Goal: Transaction & Acquisition: Purchase product/service

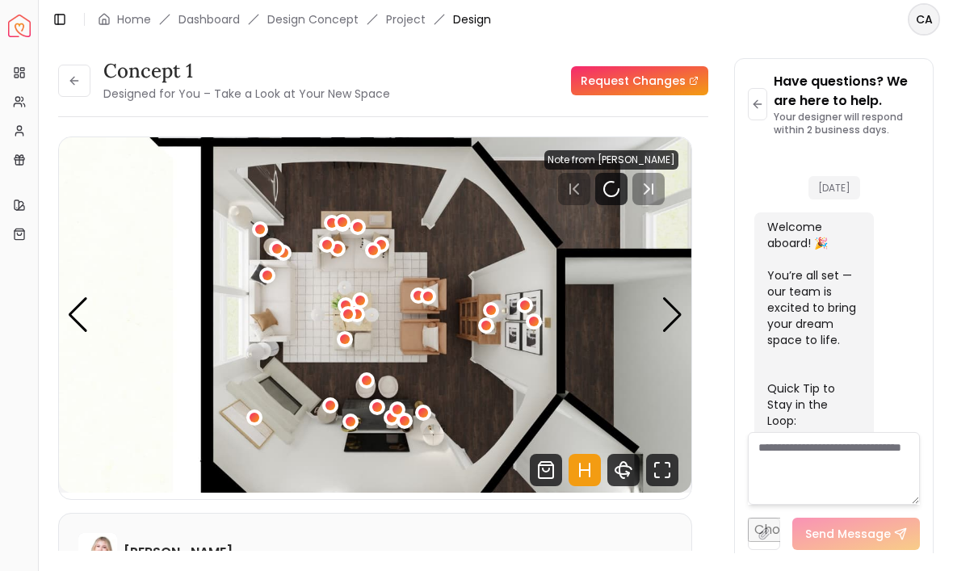
scroll to position [4404, 0]
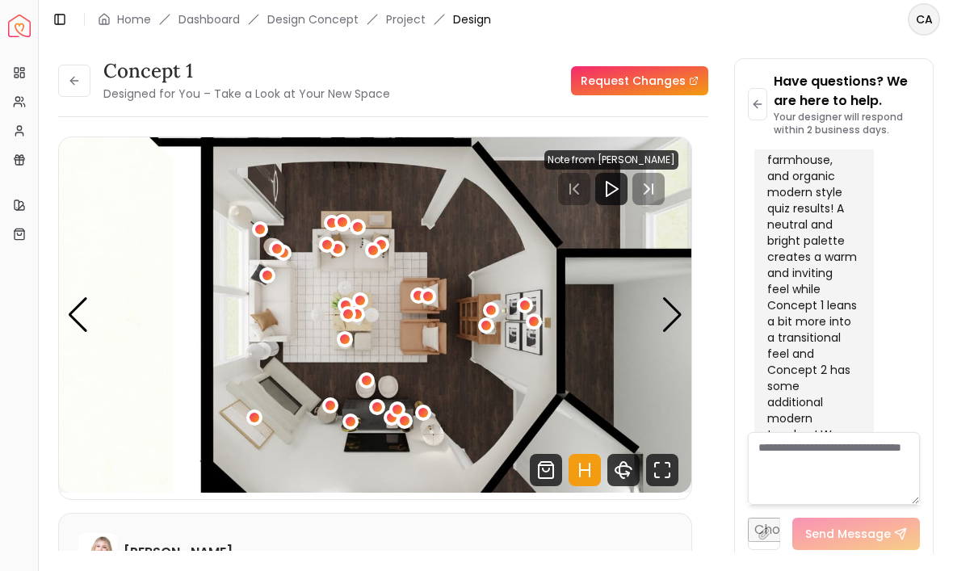
click at [661, 318] on img "1 / 7" at bounding box center [375, 315] width 633 height 356
click at [670, 314] on div "Next slide" at bounding box center [673, 315] width 22 height 36
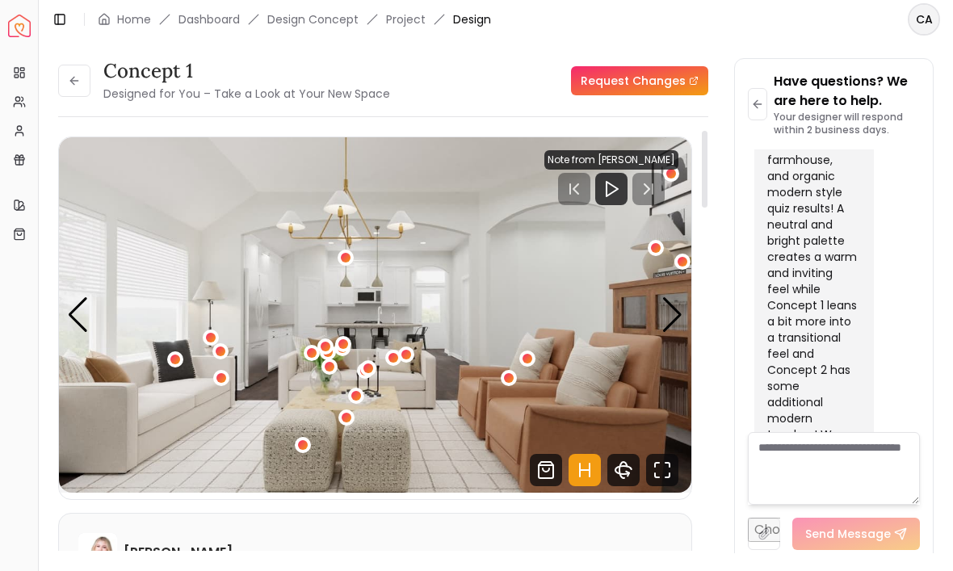
click at [670, 314] on div "Next slide" at bounding box center [673, 315] width 22 height 36
click at [679, 318] on div "Next slide" at bounding box center [673, 315] width 22 height 36
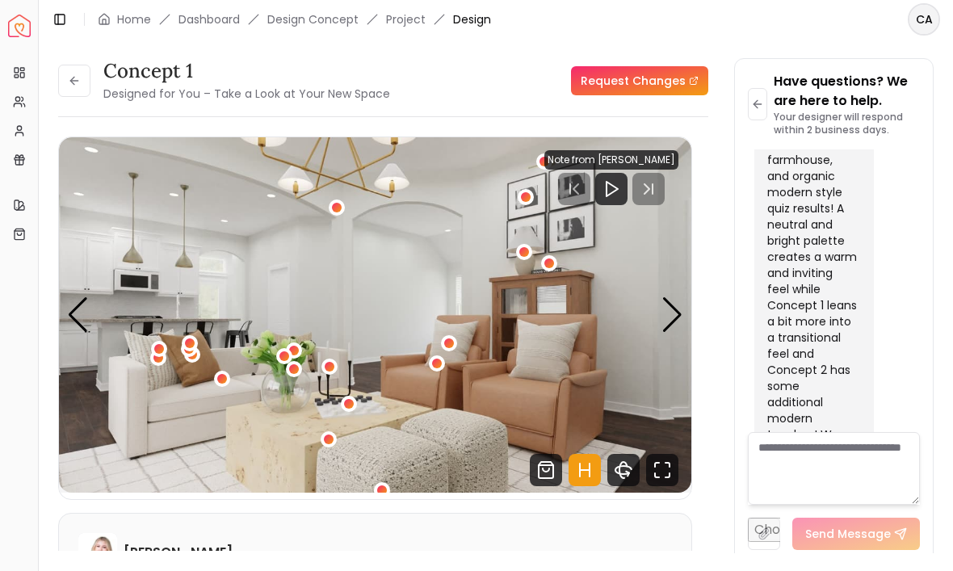
click at [677, 318] on div "Next slide" at bounding box center [673, 315] width 22 height 36
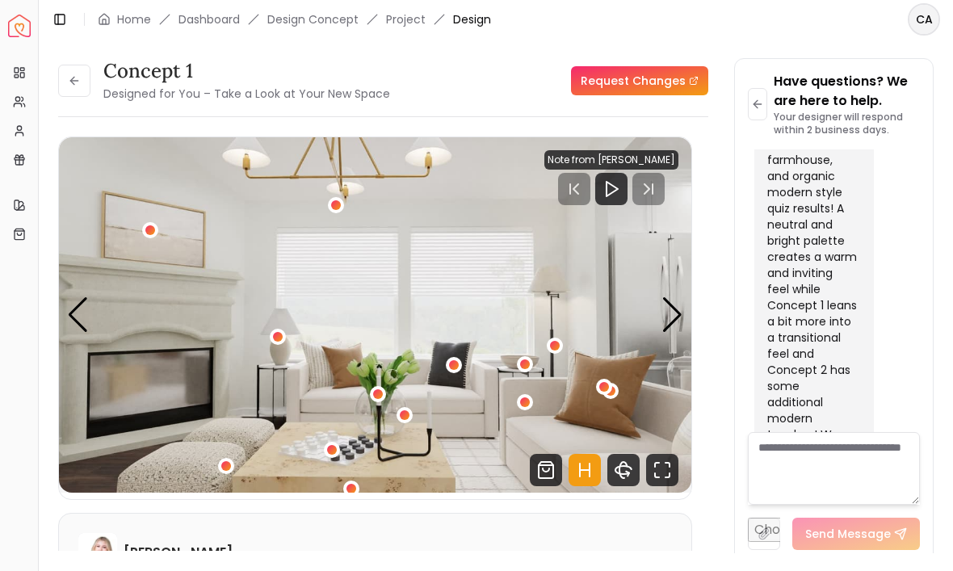
click at [677, 321] on div "Next slide" at bounding box center [673, 315] width 22 height 36
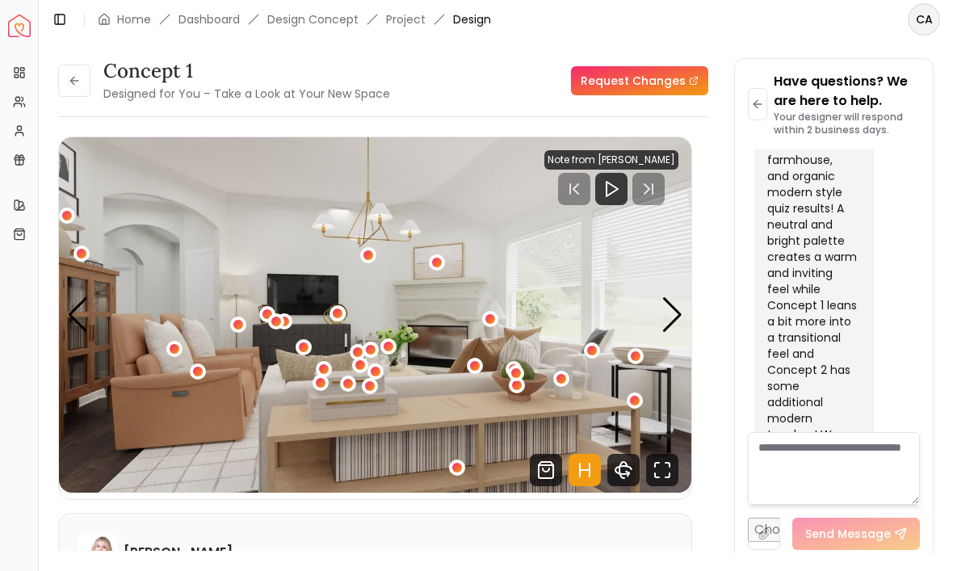
click at [675, 318] on div "Next slide" at bounding box center [673, 315] width 22 height 36
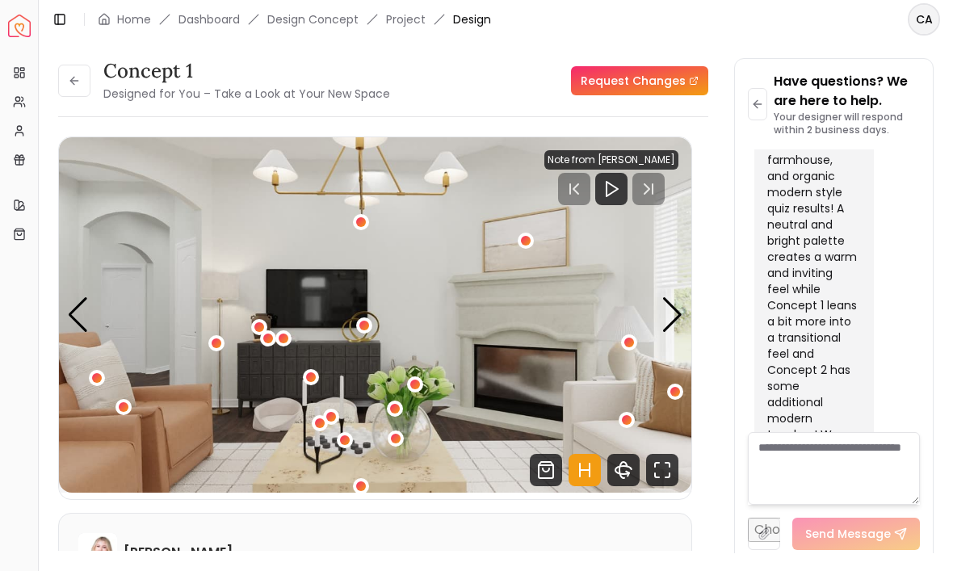
click at [666, 305] on div "Next slide" at bounding box center [673, 315] width 22 height 36
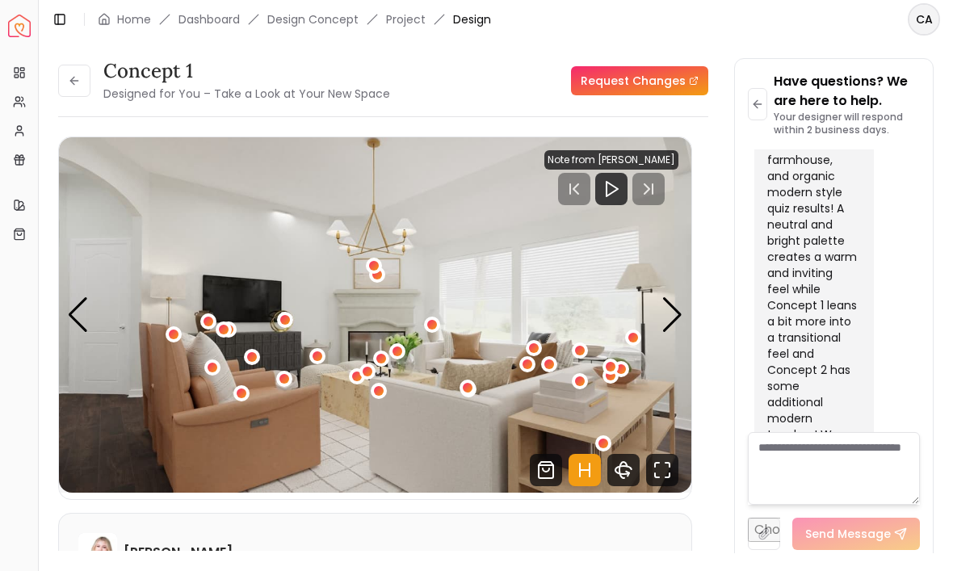
click at [678, 316] on div "Next slide" at bounding box center [673, 315] width 22 height 36
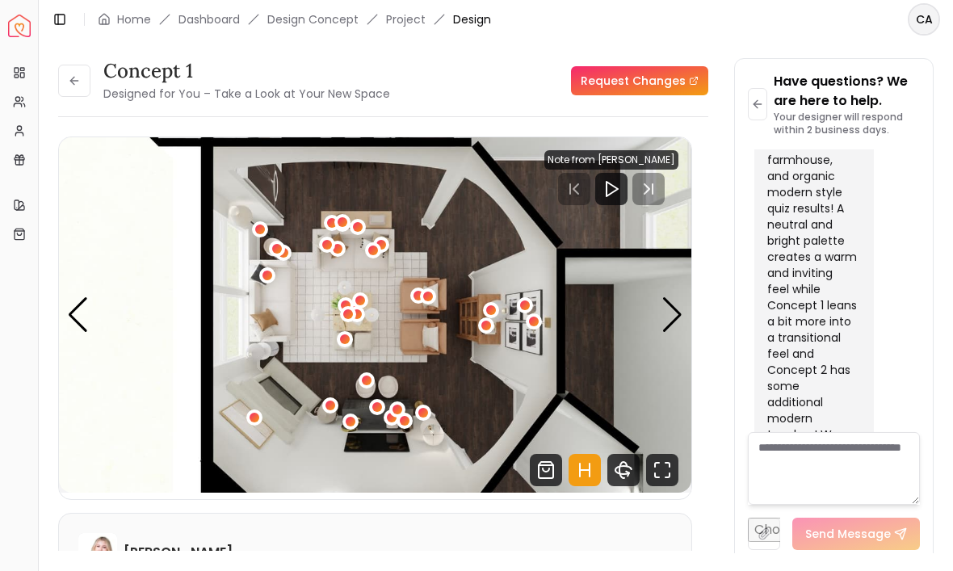
click at [675, 311] on div "Next slide" at bounding box center [673, 315] width 22 height 36
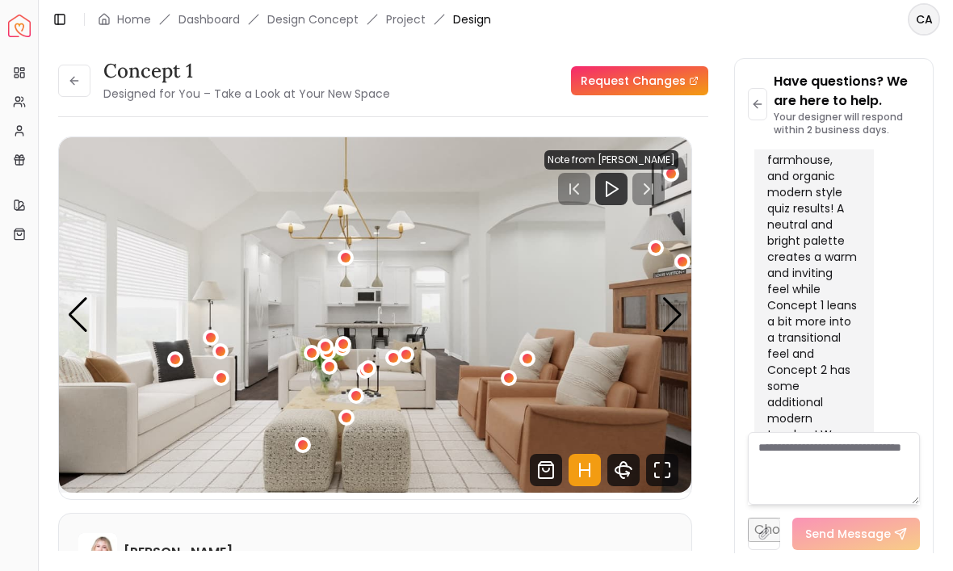
click at [678, 312] on div "Next slide" at bounding box center [673, 315] width 22 height 36
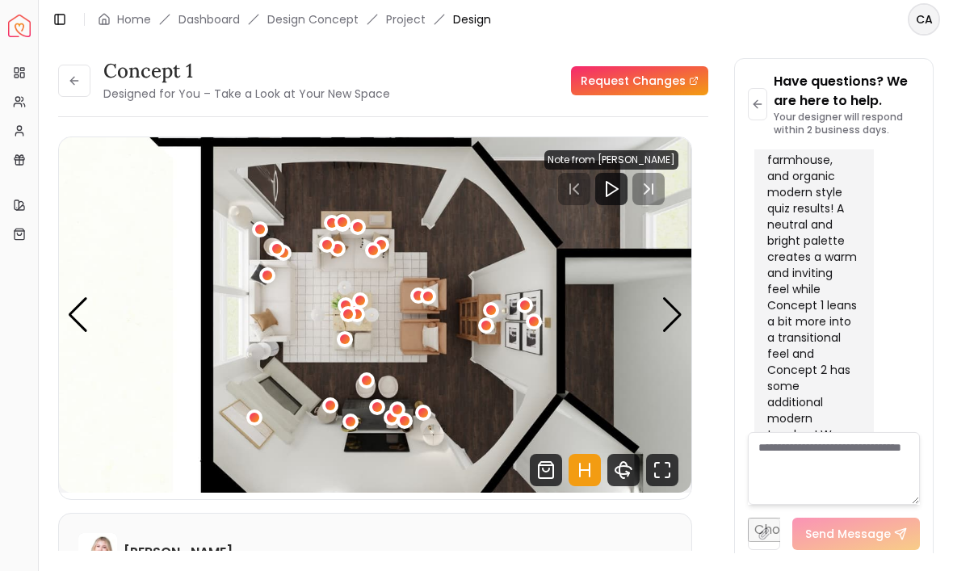
click at [673, 309] on div "Next slide" at bounding box center [673, 315] width 22 height 36
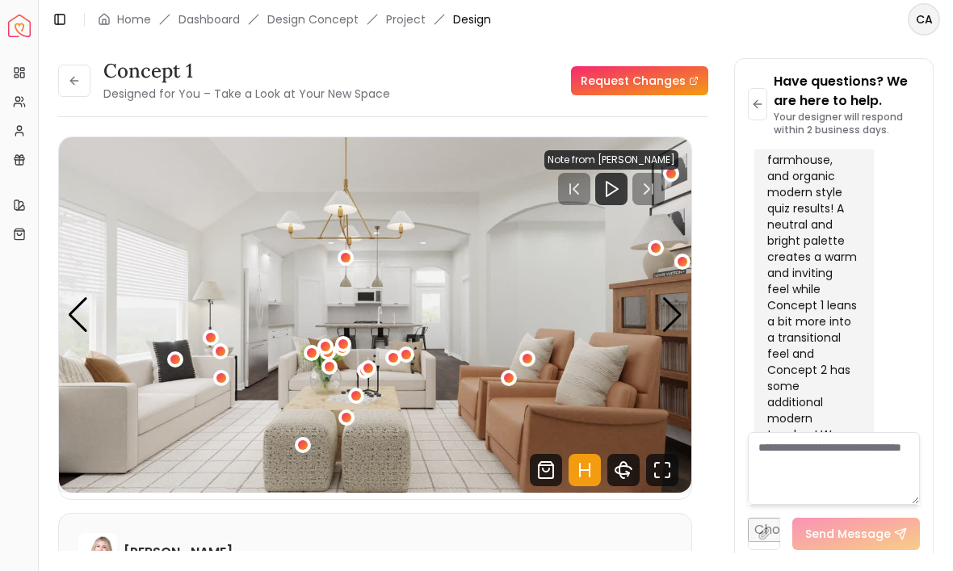
click at [677, 312] on div "Next slide" at bounding box center [673, 315] width 22 height 36
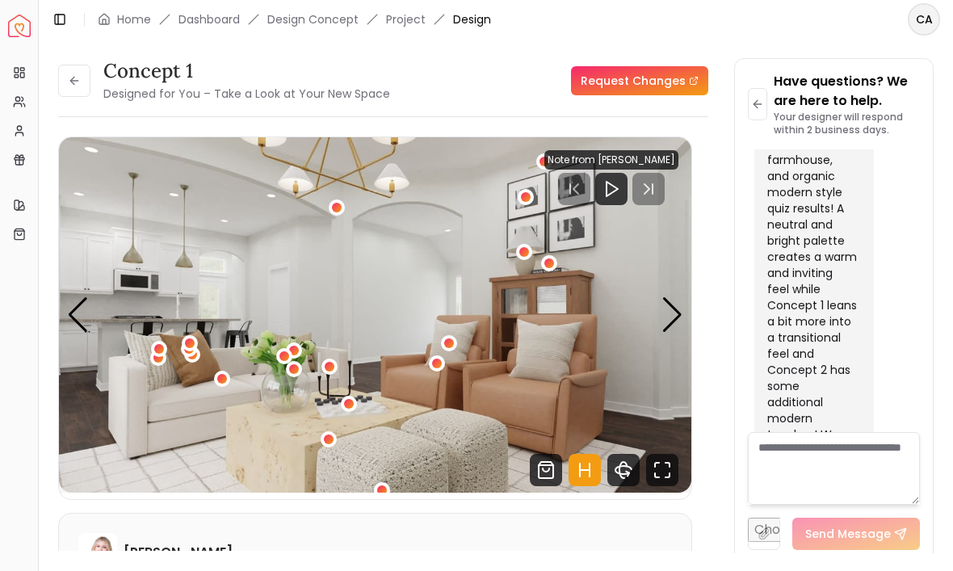
click at [675, 312] on div "Next slide" at bounding box center [673, 315] width 22 height 36
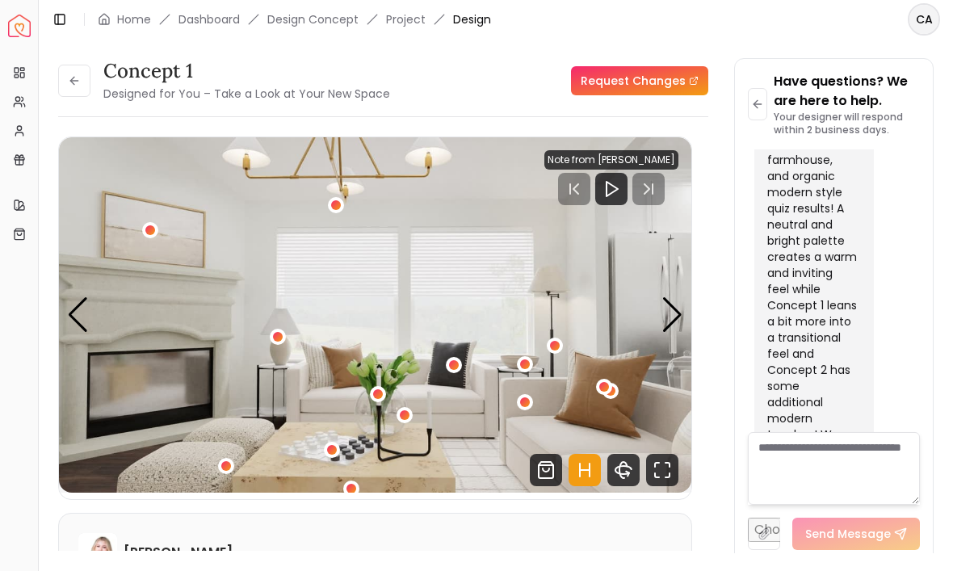
click at [676, 312] on div "Next slide" at bounding box center [673, 315] width 22 height 36
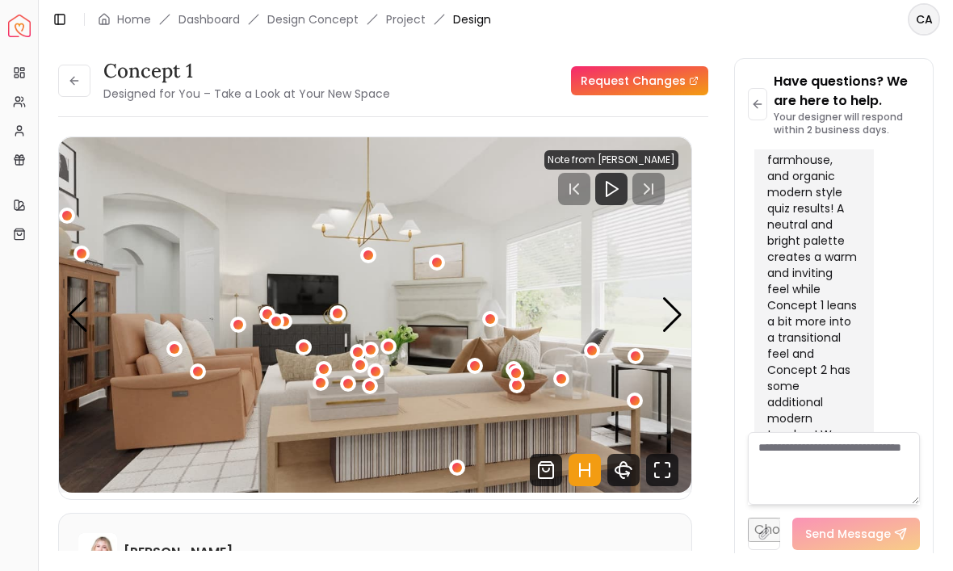
click at [679, 312] on div "Next slide" at bounding box center [673, 315] width 22 height 36
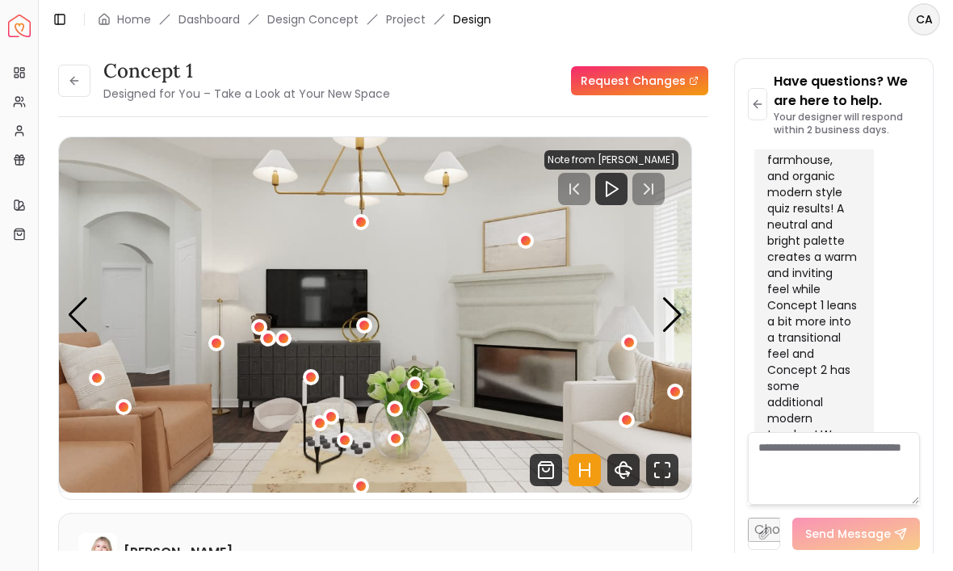
click at [678, 312] on div "Next slide" at bounding box center [673, 315] width 22 height 36
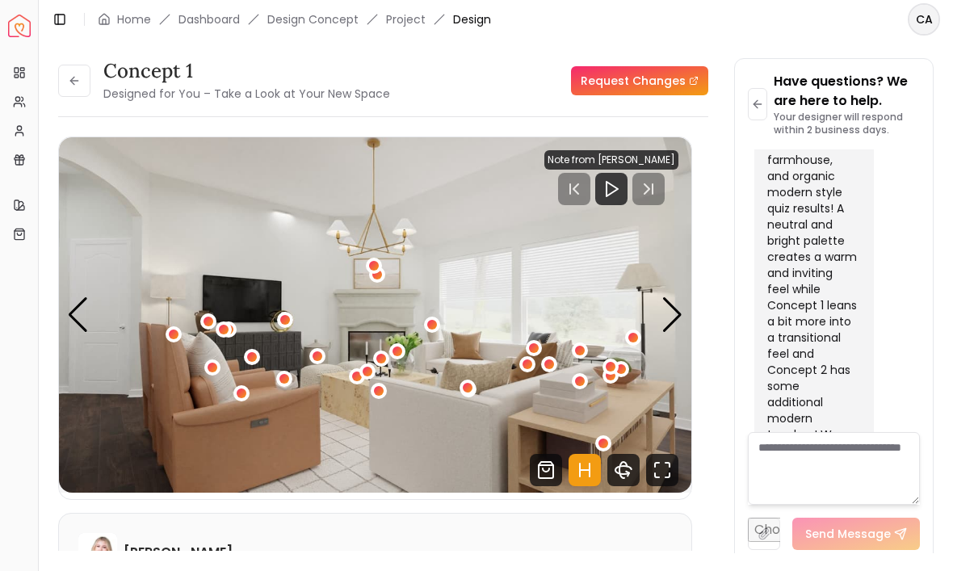
click at [678, 310] on div "Next slide" at bounding box center [673, 315] width 22 height 36
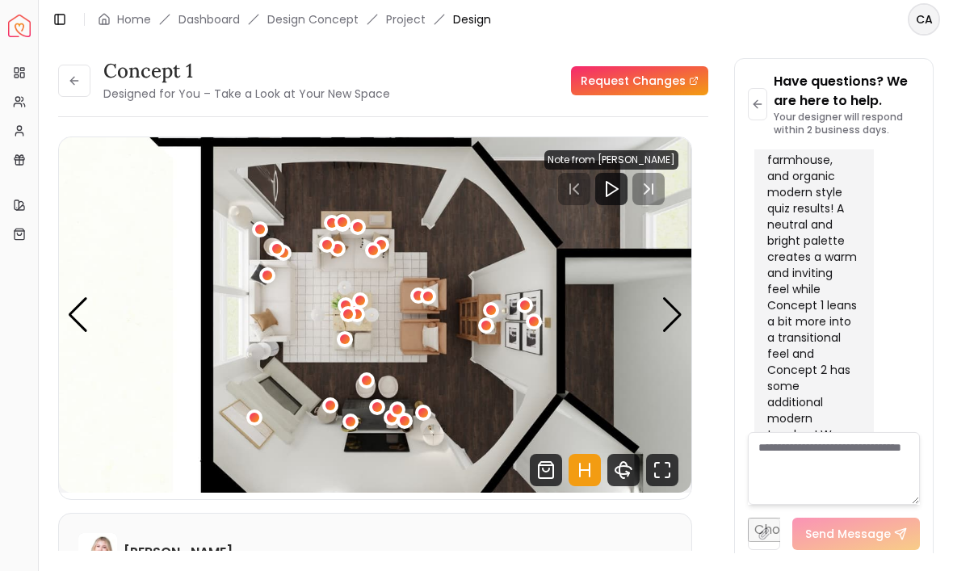
click at [848, 204] on div "Hi [PERSON_NAME]! I've just uploaded your initial designs, I'm so excited to sh…" at bounding box center [813, 321] width 90 height 759
click at [843, 212] on div "Hi [PERSON_NAME]! I've just uploaded your initial designs, I'm so excited to sh…" at bounding box center [813, 321] width 90 height 759
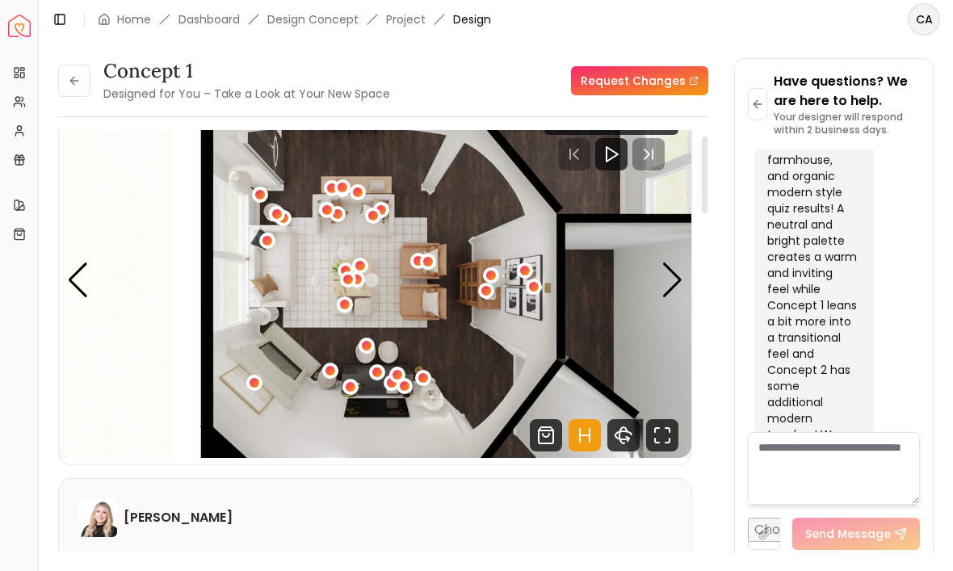
scroll to position [36, 0]
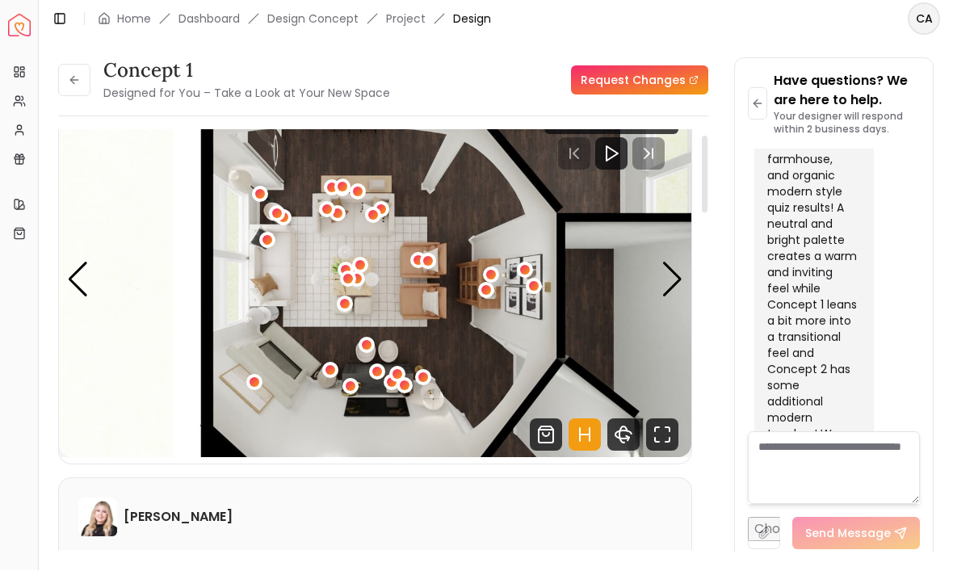
click at [78, 74] on icon at bounding box center [74, 80] width 13 height 13
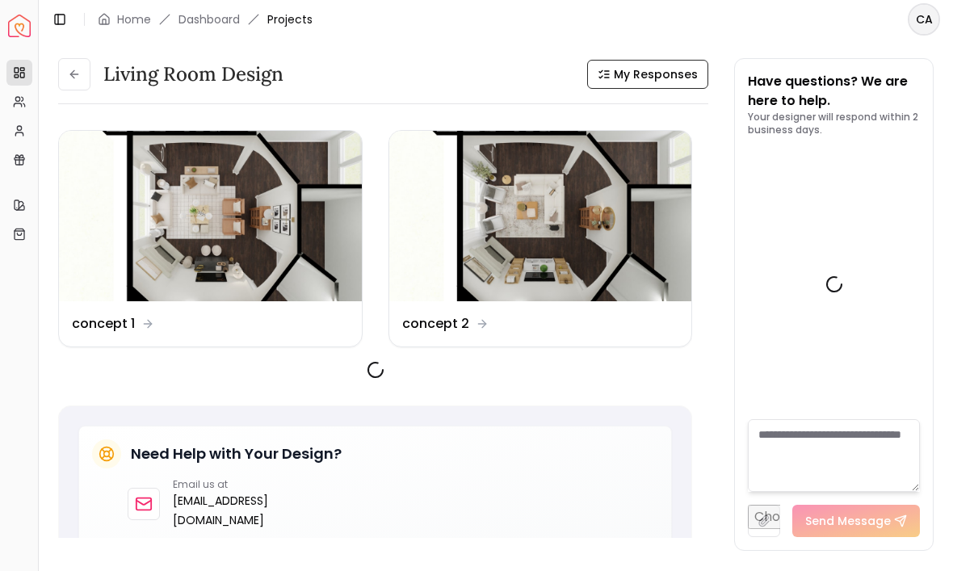
scroll to position [4417, 0]
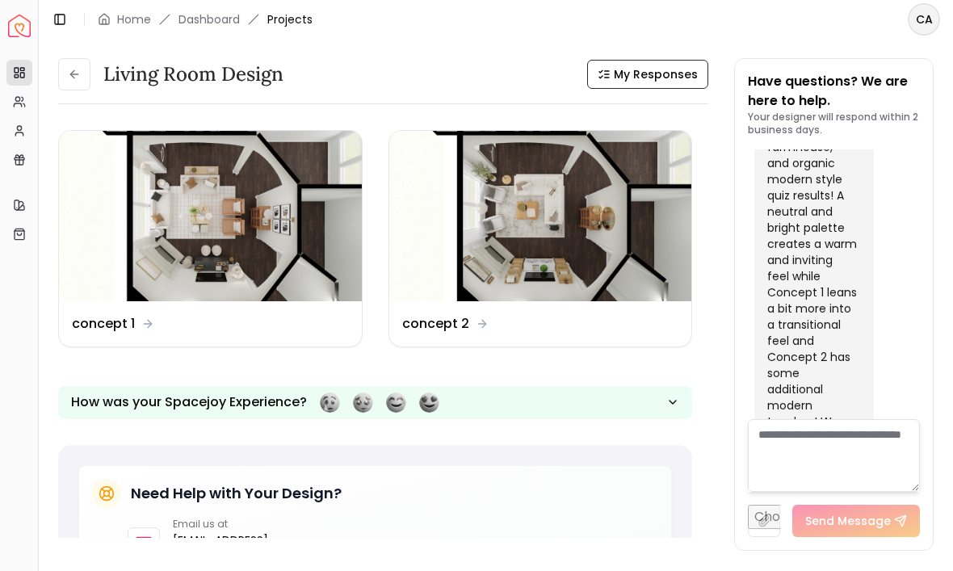
click at [629, 271] on img at bounding box center [540, 216] width 303 height 170
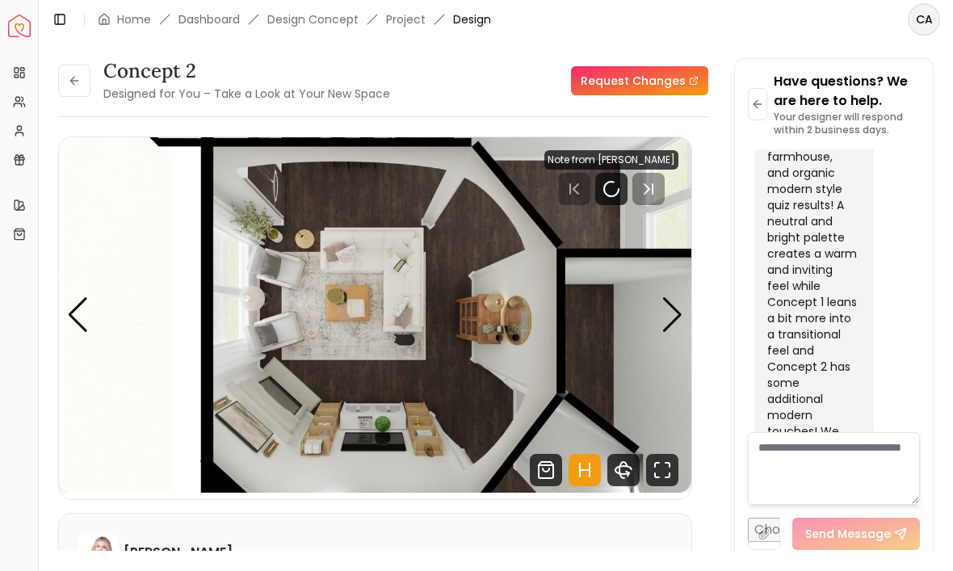
scroll to position [4404, 0]
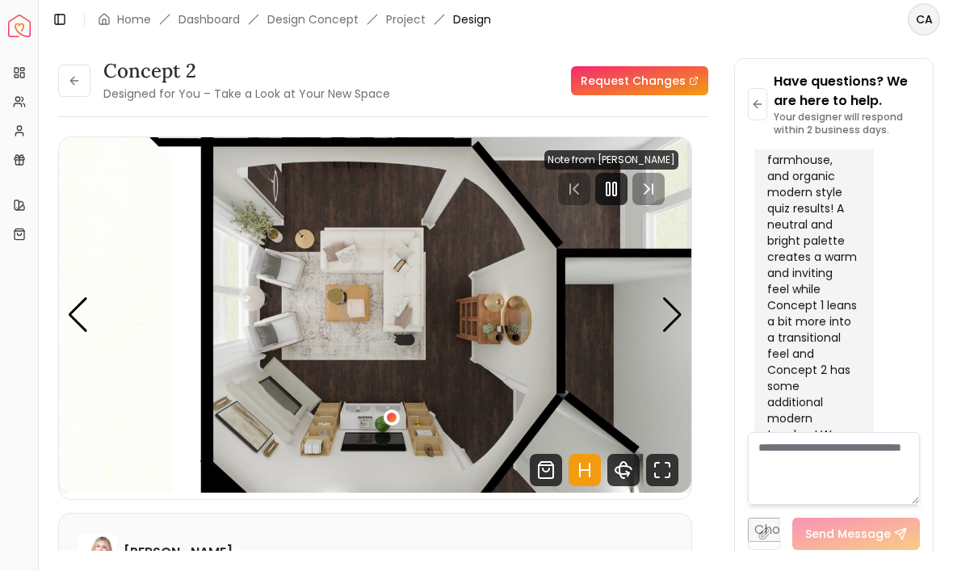
click at [673, 314] on div "Next slide" at bounding box center [673, 315] width 22 height 36
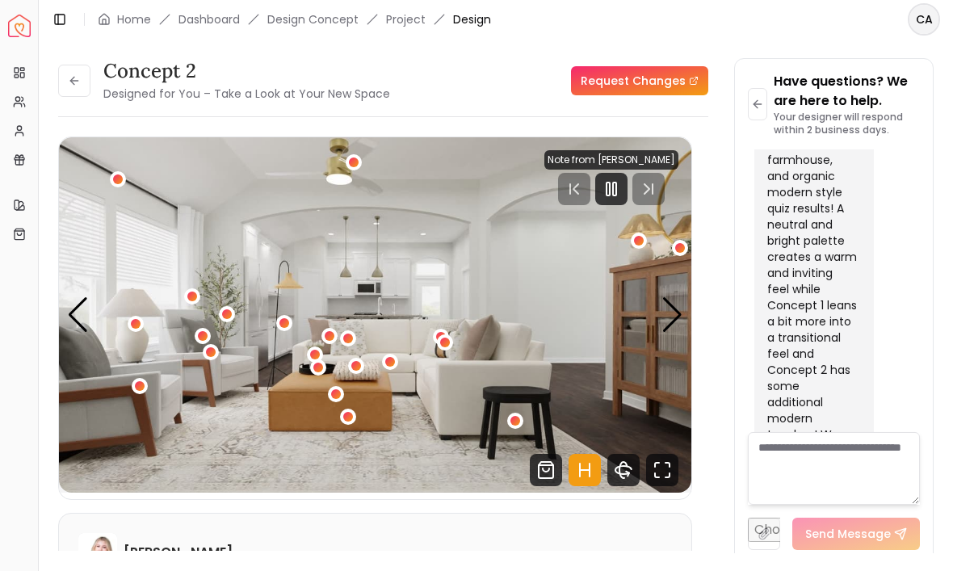
click at [676, 313] on div "Next slide" at bounding box center [673, 315] width 22 height 36
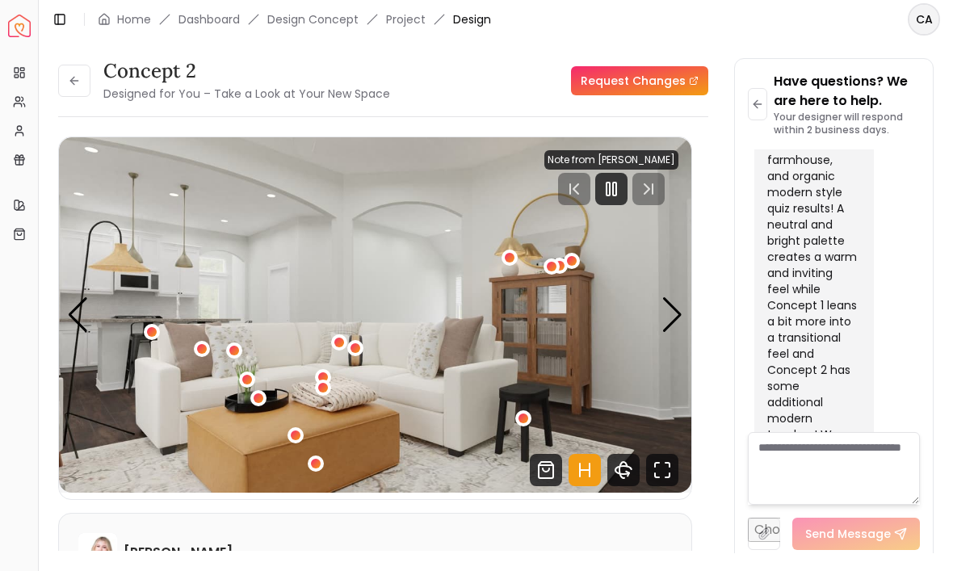
click at [673, 313] on div "Next slide" at bounding box center [673, 315] width 22 height 36
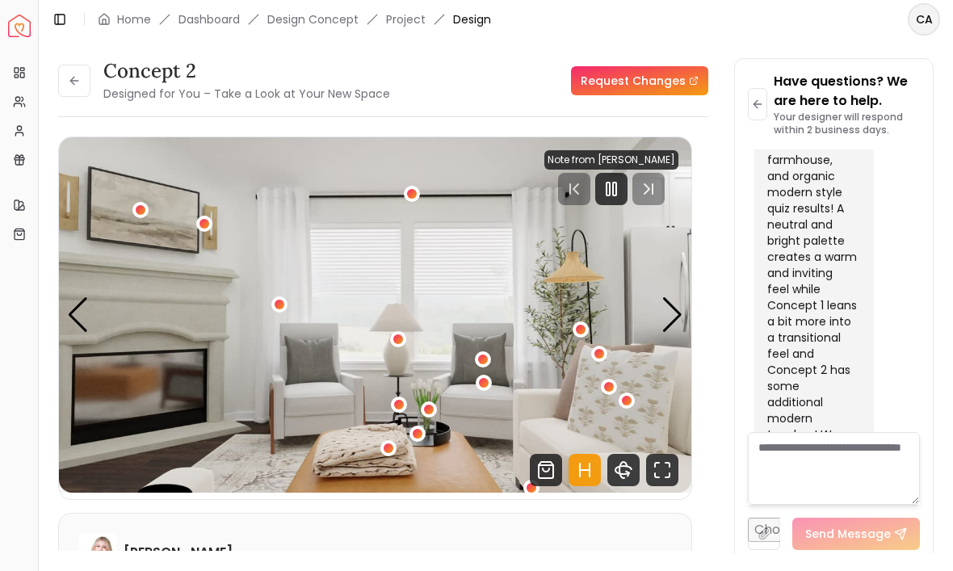
click at [679, 322] on div "Next slide" at bounding box center [673, 315] width 22 height 36
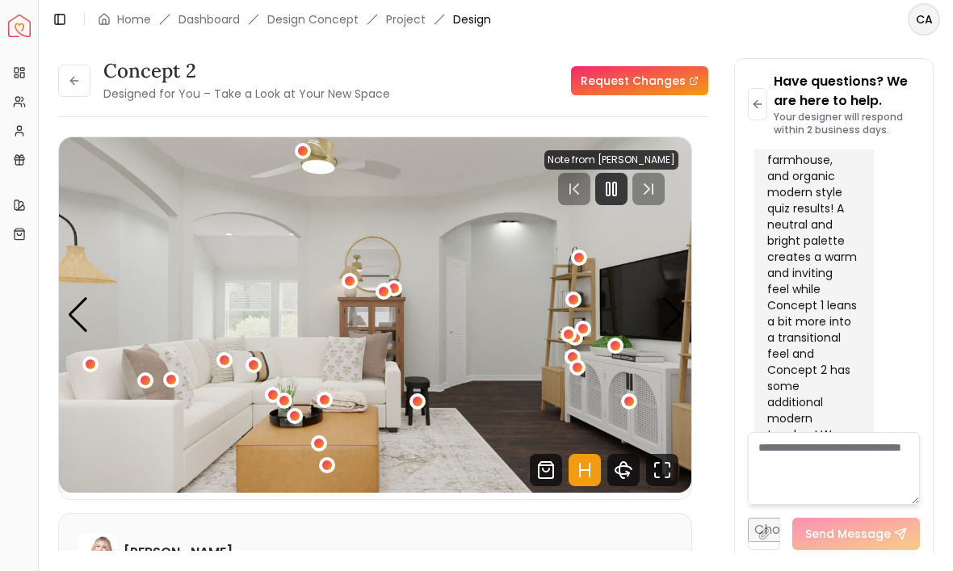
click at [684, 322] on img "5 / 6" at bounding box center [375, 315] width 633 height 356
click at [678, 344] on img "5 / 6" at bounding box center [375, 315] width 633 height 356
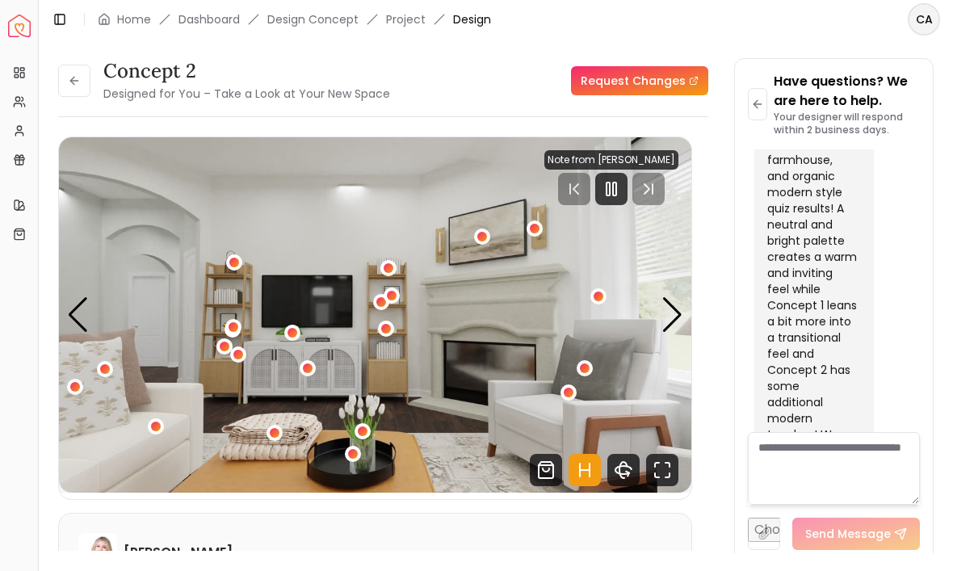
click at [685, 317] on img "6 / 6" at bounding box center [375, 315] width 633 height 356
click at [671, 313] on div "Next slide" at bounding box center [673, 315] width 22 height 36
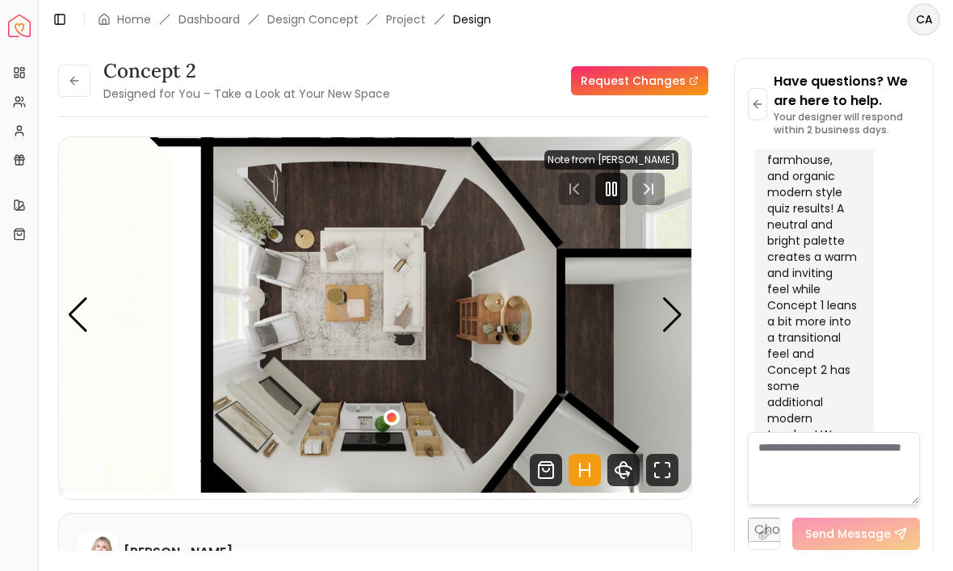
click at [672, 313] on div "Next slide" at bounding box center [673, 315] width 22 height 36
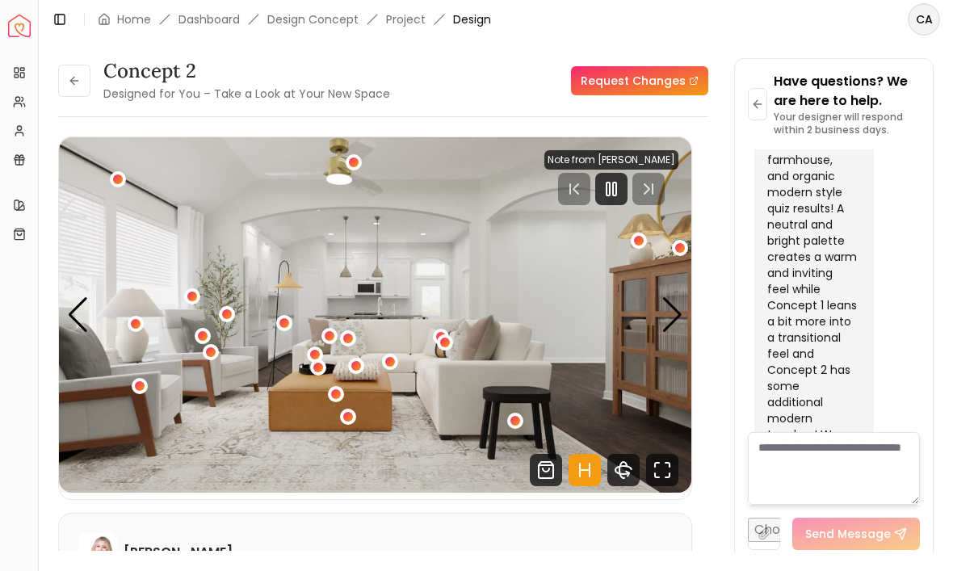
click at [675, 321] on div "Next slide" at bounding box center [673, 315] width 22 height 36
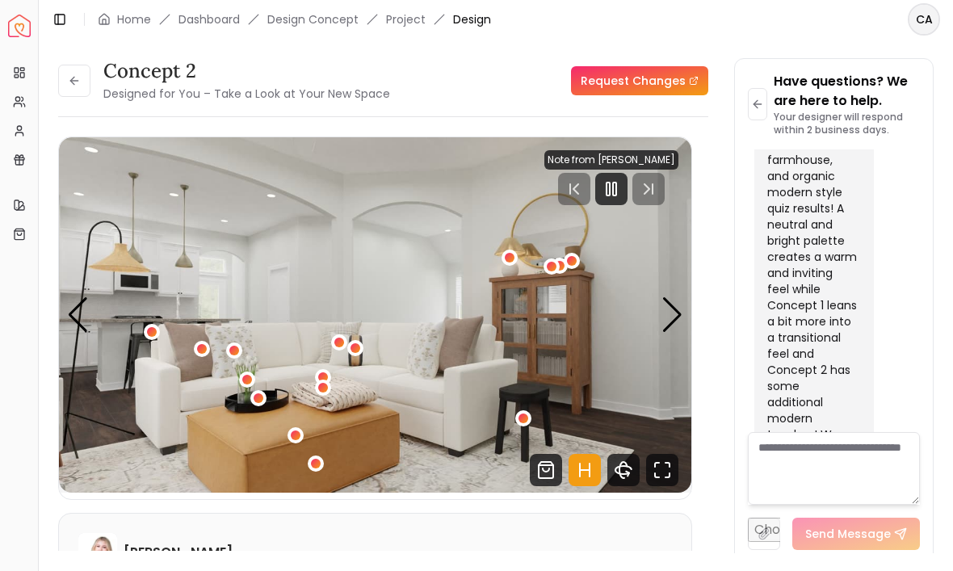
click at [681, 321] on div "Next slide" at bounding box center [673, 315] width 22 height 36
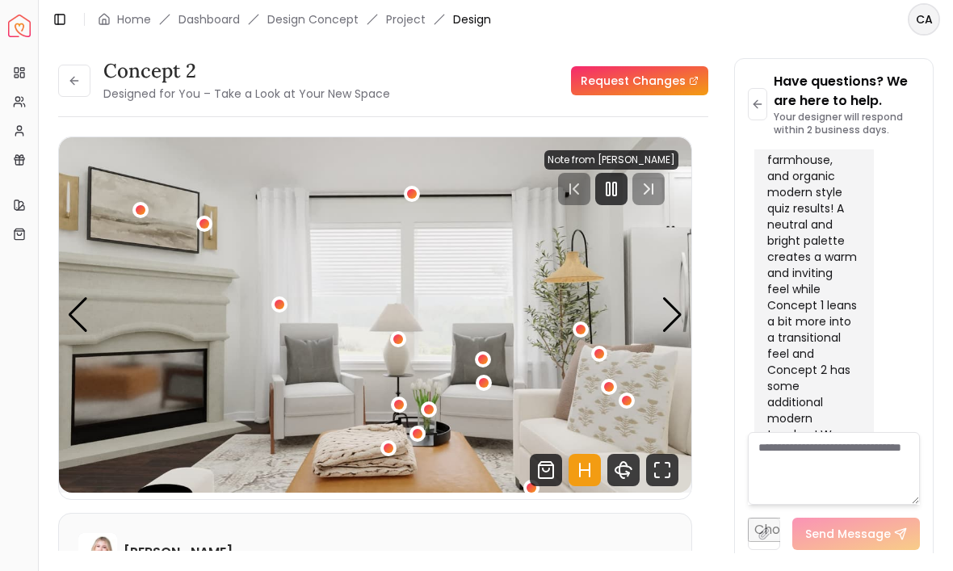
click at [676, 322] on div "Next slide" at bounding box center [673, 315] width 22 height 36
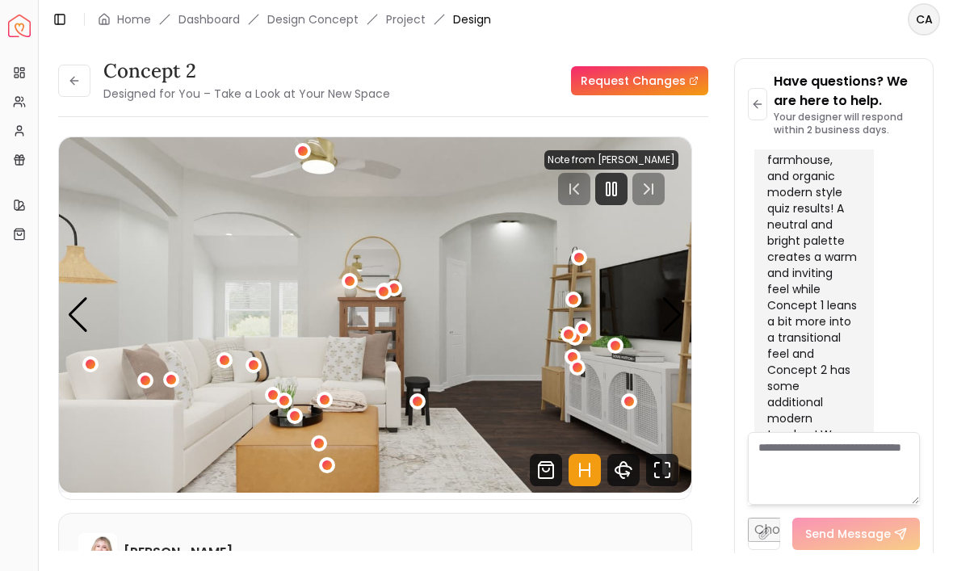
click at [682, 326] on div "Next slide" at bounding box center [673, 315] width 22 height 36
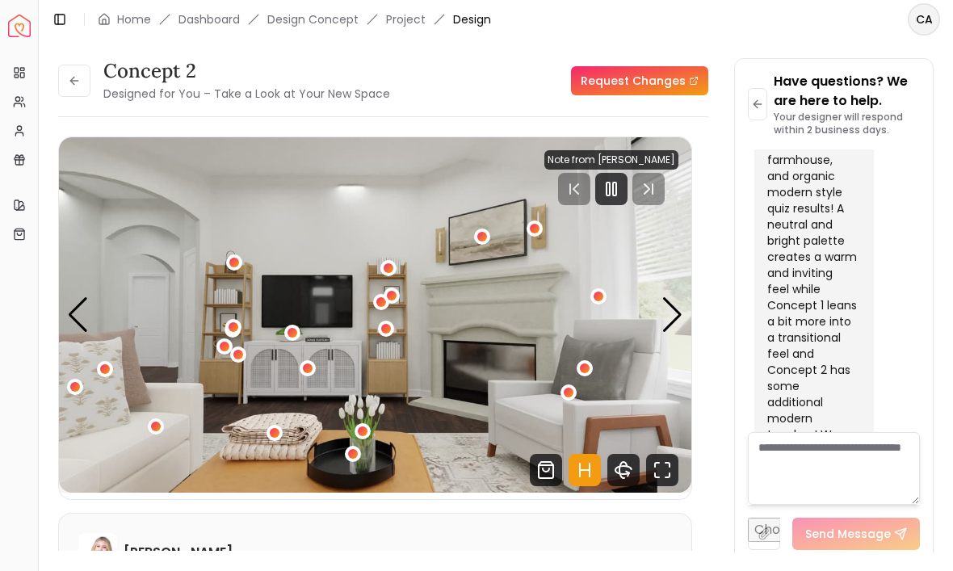
click at [583, 424] on img "6 / 6" at bounding box center [375, 315] width 633 height 356
click at [579, 399] on img "6 / 6" at bounding box center [375, 315] width 633 height 356
click at [578, 391] on img "6 / 6" at bounding box center [375, 315] width 633 height 356
click at [681, 319] on div "Next slide" at bounding box center [673, 315] width 22 height 36
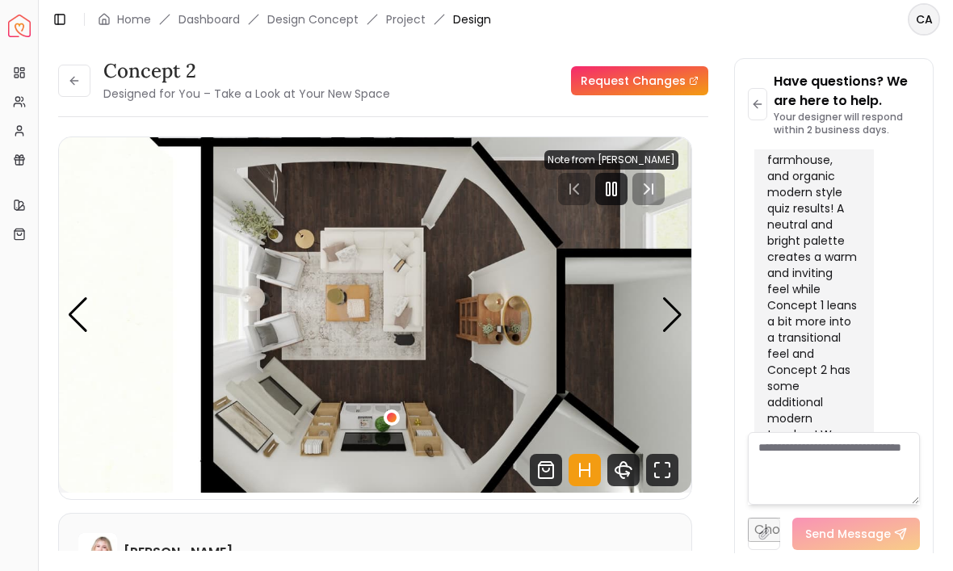
click at [686, 307] on img "1 / 6" at bounding box center [375, 315] width 633 height 356
click at [677, 315] on div "Next slide" at bounding box center [673, 315] width 22 height 36
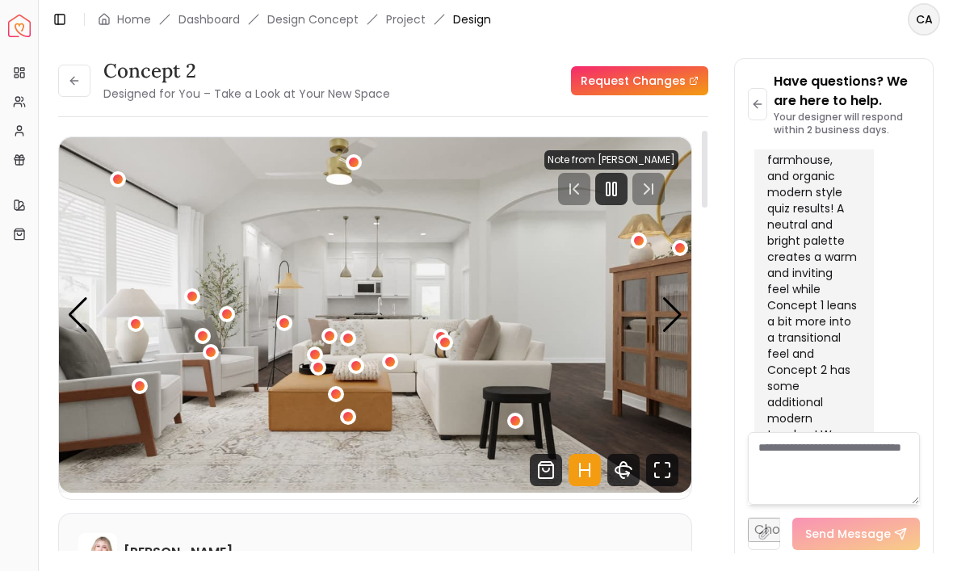
click at [156, 391] on img "2 / 6" at bounding box center [375, 315] width 633 height 356
click at [145, 391] on div "2 / 6" at bounding box center [140, 386] width 16 height 16
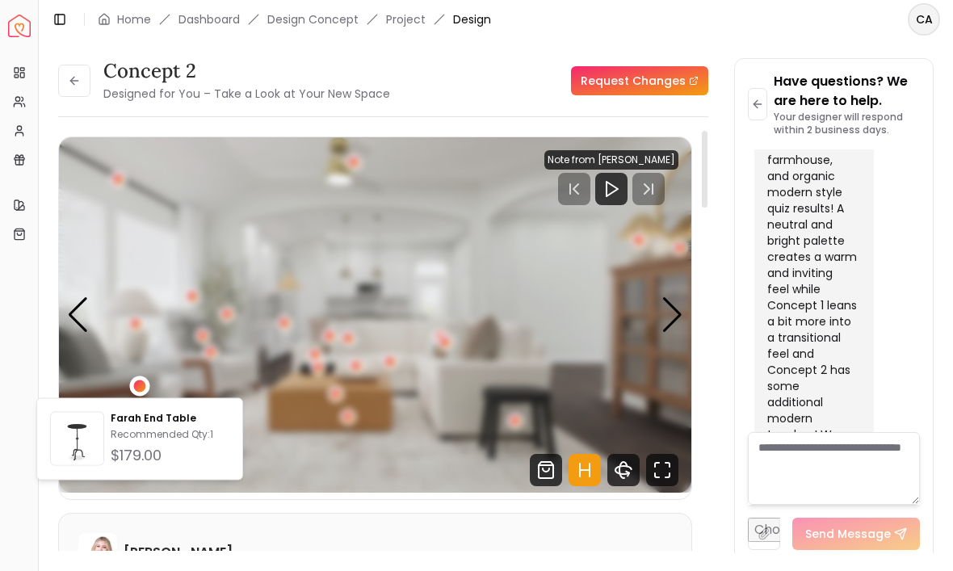
click at [145, 385] on div "2 / 6" at bounding box center [139, 387] width 12 height 12
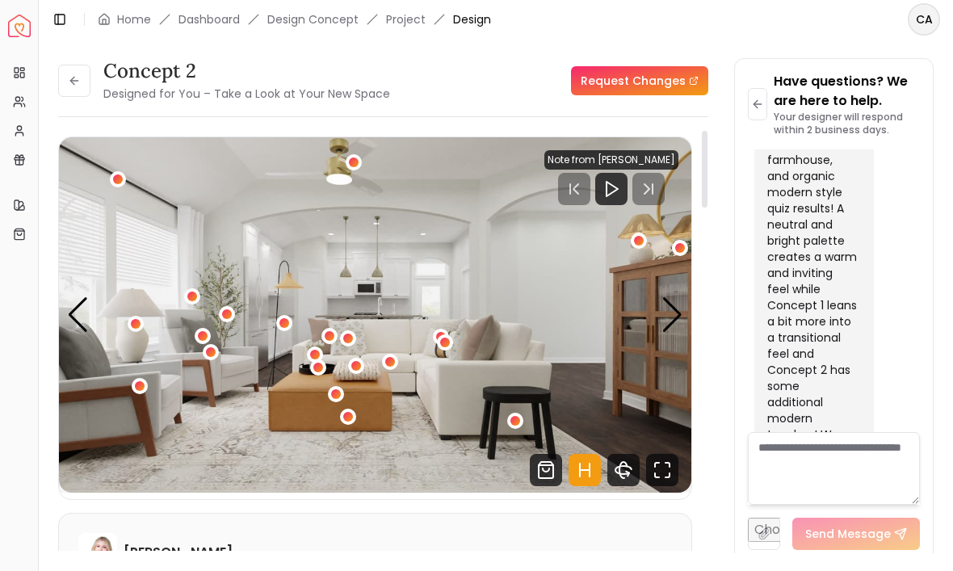
scroll to position [0, 0]
click at [121, 384] on img "2 / 6" at bounding box center [375, 315] width 633 height 356
click at [129, 393] on img "2 / 6" at bounding box center [375, 315] width 633 height 356
click at [209, 360] on div "2 / 6" at bounding box center [211, 352] width 16 height 16
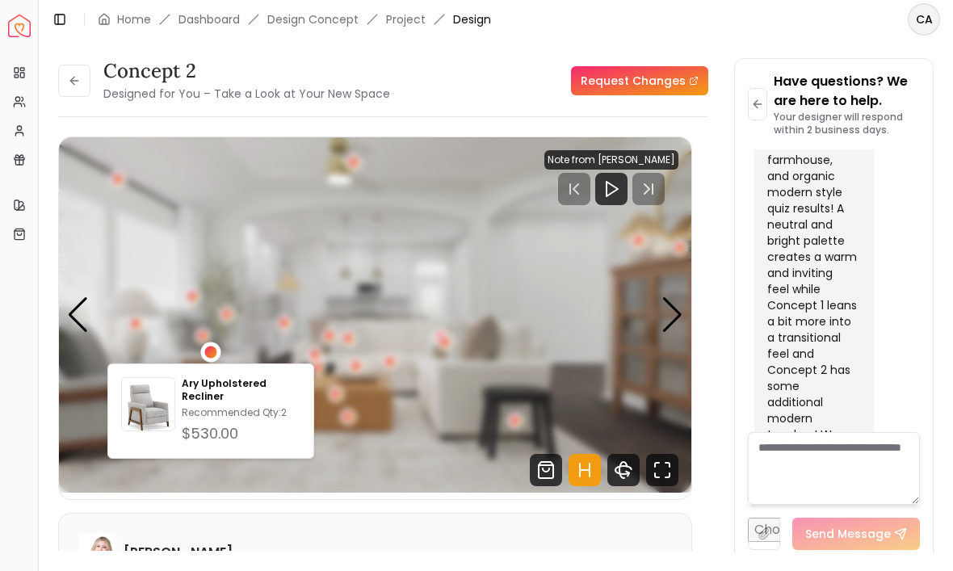
click at [191, 386] on p "Ary Upholstered Recliner" at bounding box center [241, 390] width 119 height 26
click at [138, 248] on img "2 / 6" at bounding box center [375, 315] width 633 height 356
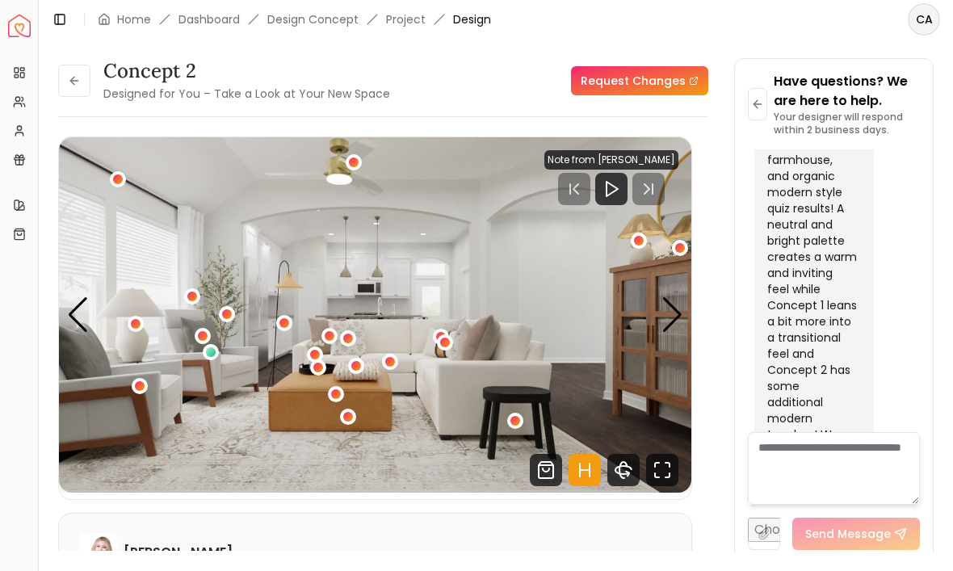
click at [401, 366] on img "2 / 6" at bounding box center [375, 315] width 633 height 356
click at [400, 360] on img "2 / 6" at bounding box center [375, 315] width 633 height 356
click at [395, 364] on div "2 / 6" at bounding box center [390, 362] width 10 height 10
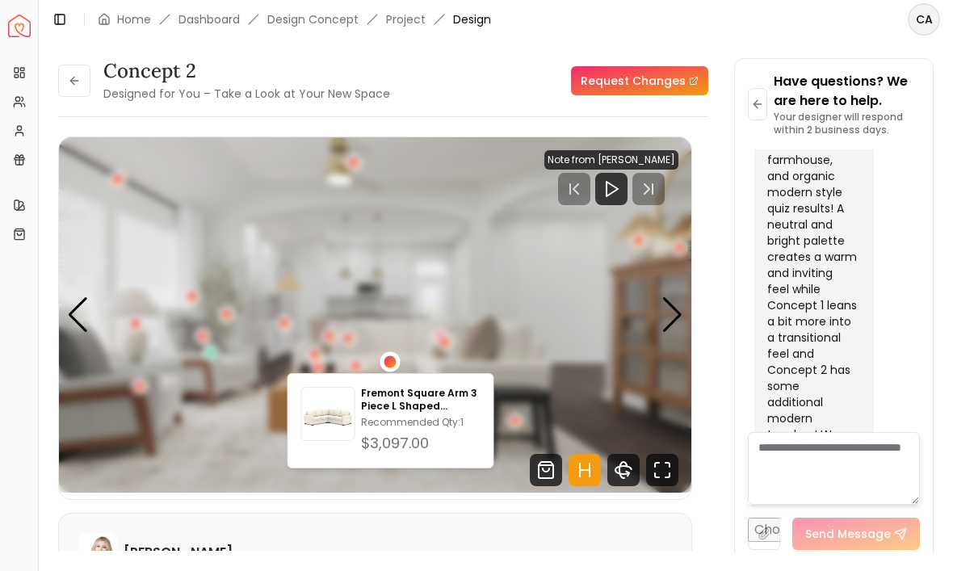
click at [432, 406] on p "Fremont Square Arm 3 Piece L Shaped Sectional" at bounding box center [420, 400] width 119 height 26
click at [534, 273] on img "2 / 6" at bounding box center [375, 315] width 633 height 356
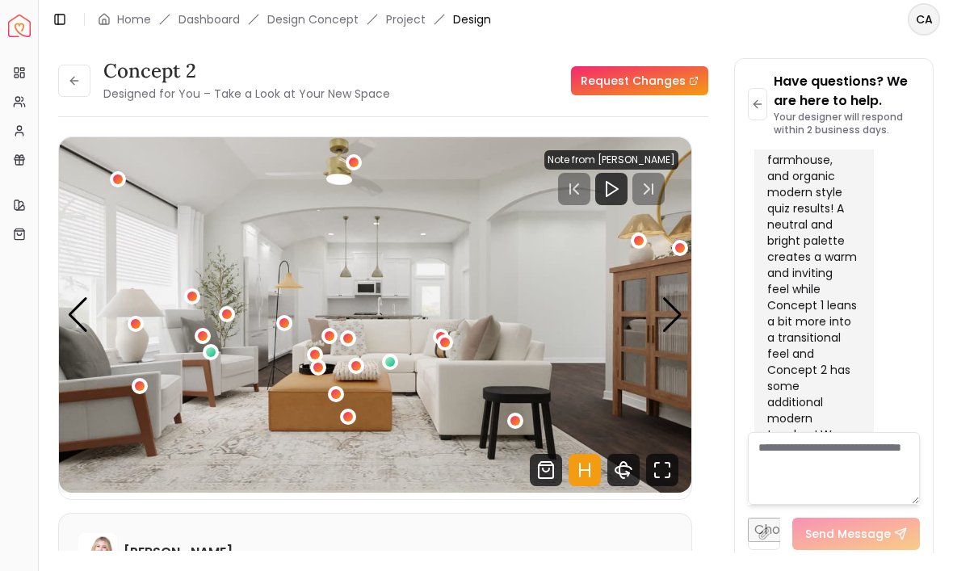
click at [348, 399] on img "2 / 6" at bounding box center [375, 315] width 633 height 356
click at [357, 414] on img "2 / 6" at bounding box center [375, 315] width 633 height 356
click at [334, 398] on div "2 / 6" at bounding box center [336, 394] width 10 height 10
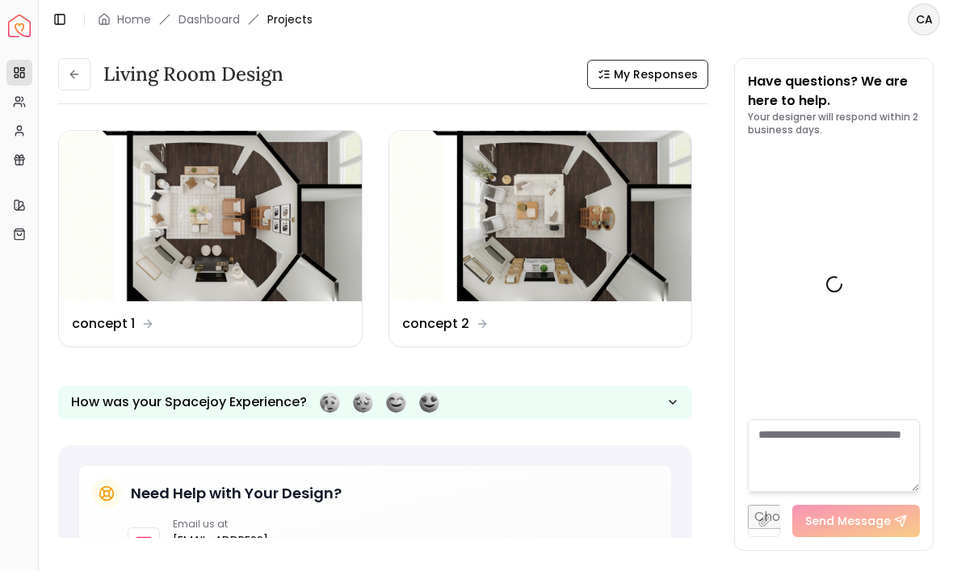
scroll to position [4417, 0]
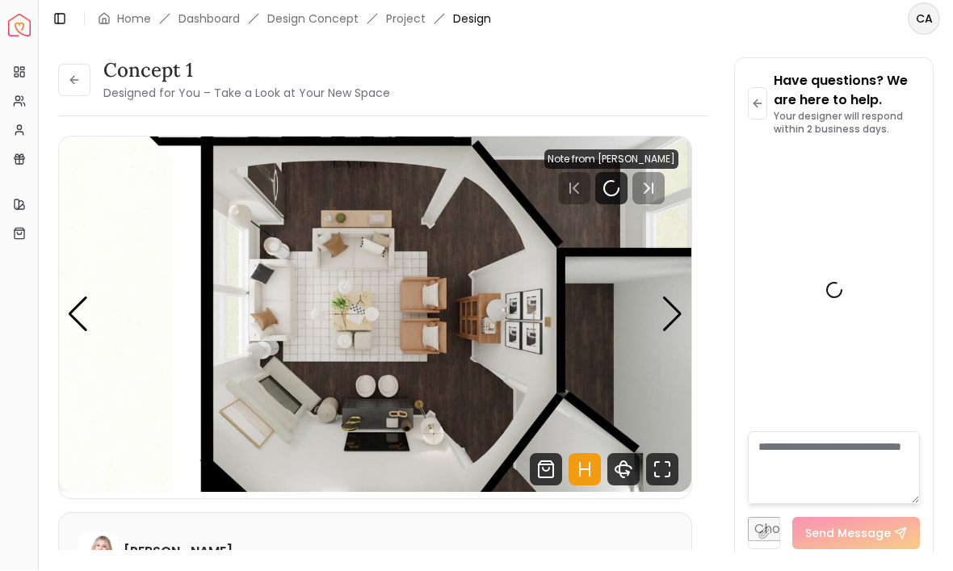
scroll to position [4404, 0]
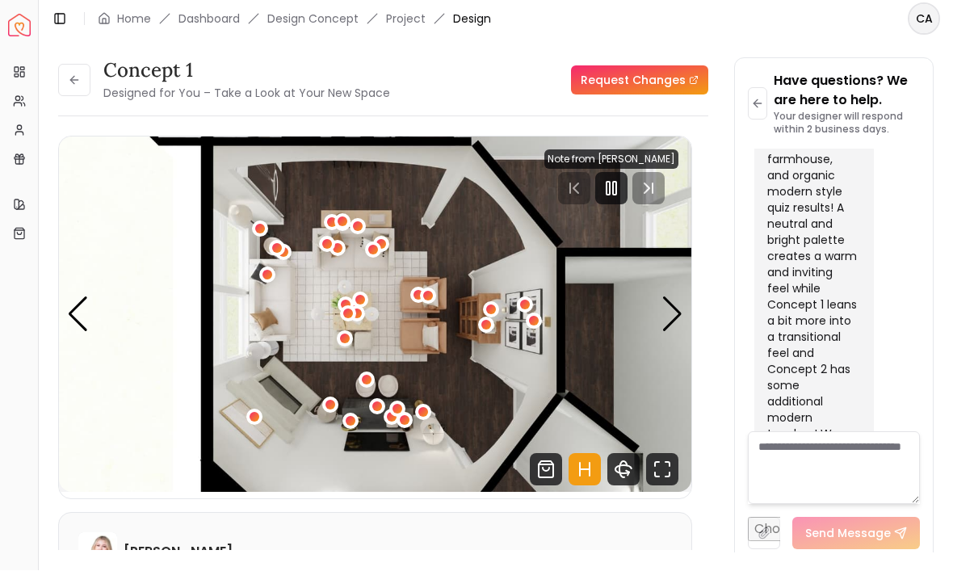
click at [679, 297] on div "Next slide" at bounding box center [673, 315] width 22 height 36
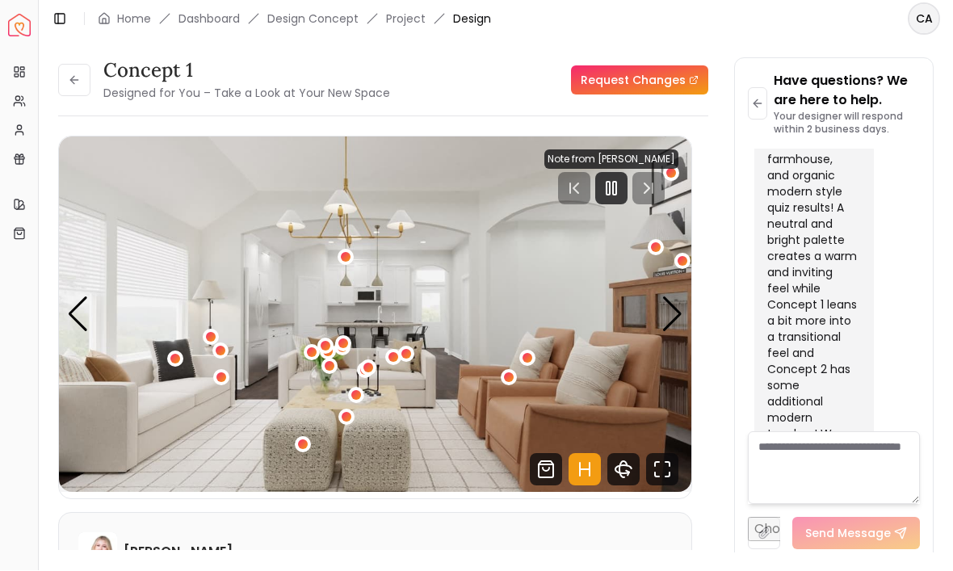
click at [365, 363] on img "2 / 7" at bounding box center [375, 315] width 633 height 356
click at [667, 297] on div "Next slide" at bounding box center [673, 315] width 22 height 36
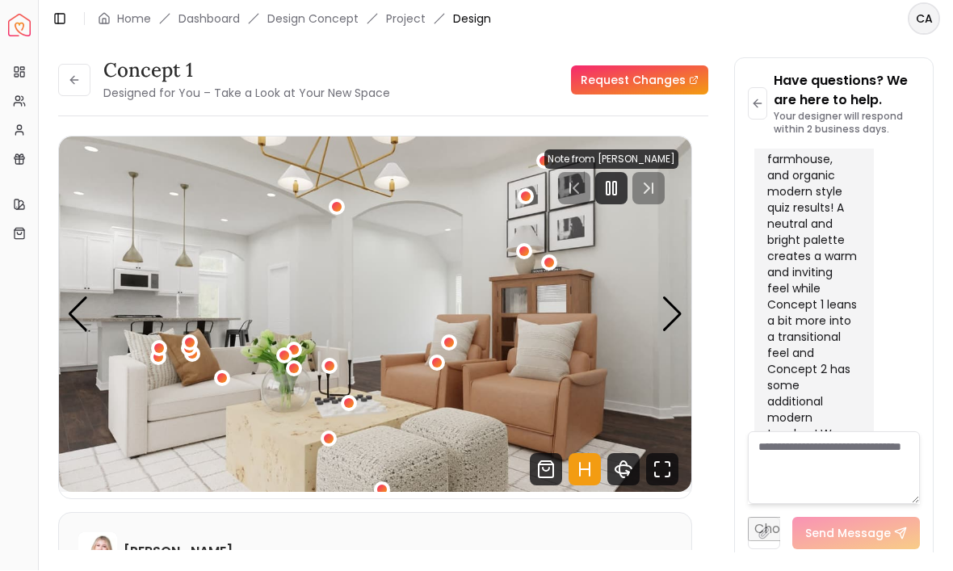
click at [334, 435] on div "3 / 7" at bounding box center [329, 440] width 10 height 10
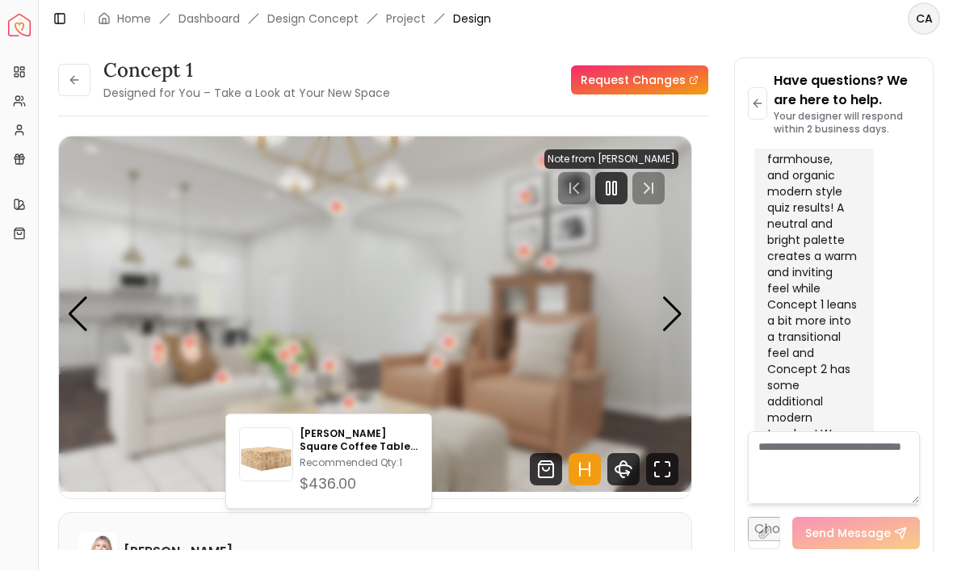
click at [381, 452] on p "[PERSON_NAME] Square Coffee Table Natural [PERSON_NAME]" at bounding box center [359, 441] width 119 height 26
click at [673, 297] on div "Next slide" at bounding box center [673, 315] width 22 height 36
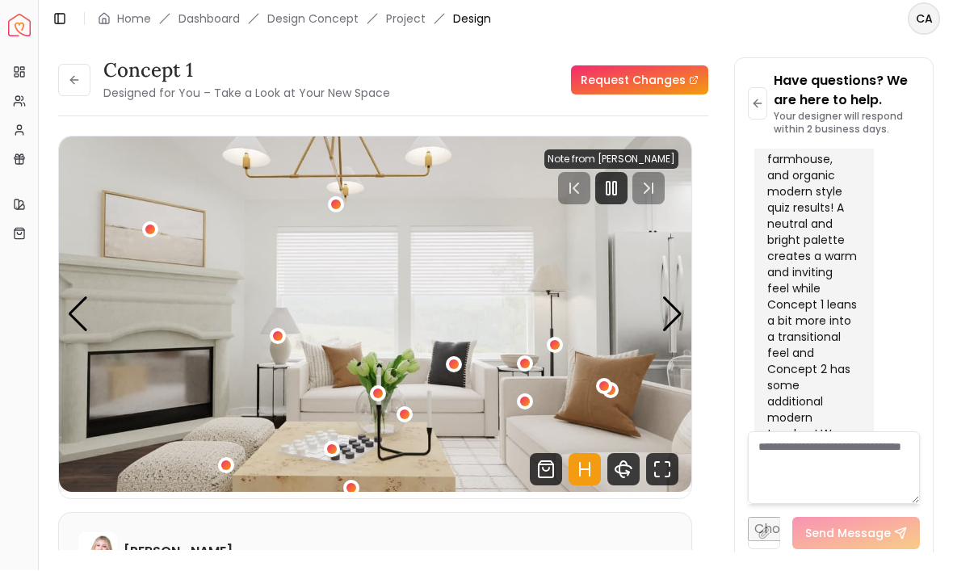
click at [147, 225] on div "4 / 7" at bounding box center [150, 230] width 10 height 10
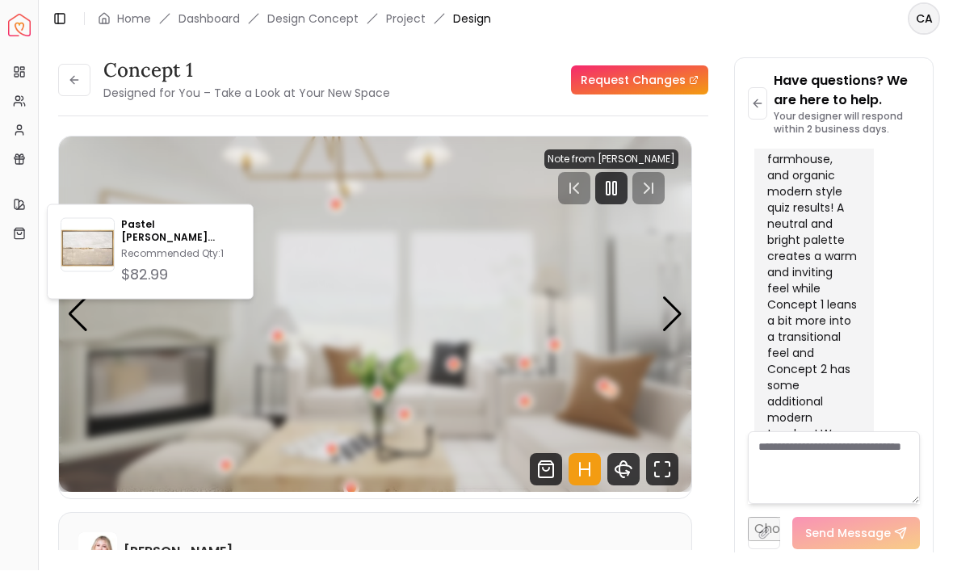
click at [145, 137] on img "4 / 7" at bounding box center [375, 315] width 633 height 356
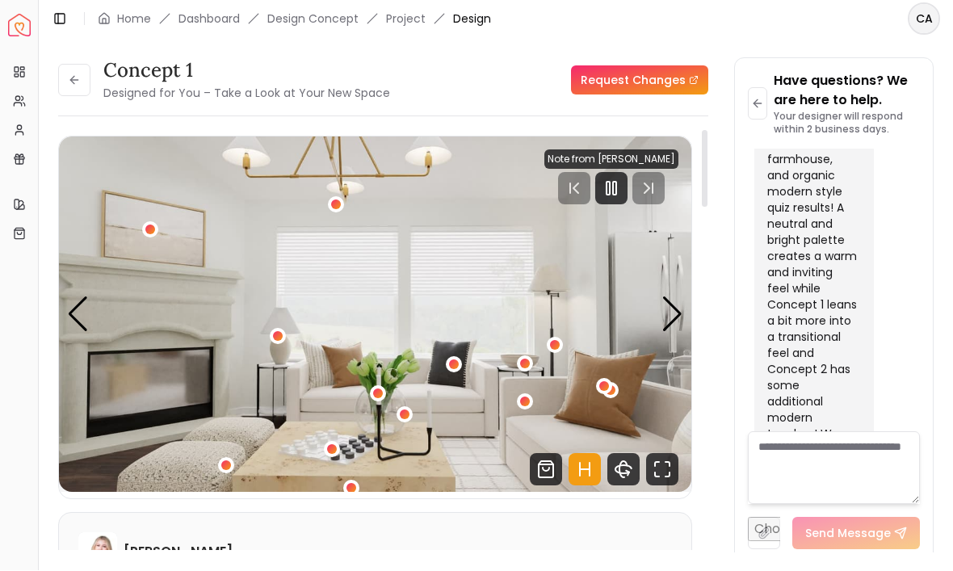
click at [331, 154] on img "4 / 7" at bounding box center [375, 315] width 633 height 356
click at [666, 297] on div "Next slide" at bounding box center [673, 315] width 22 height 36
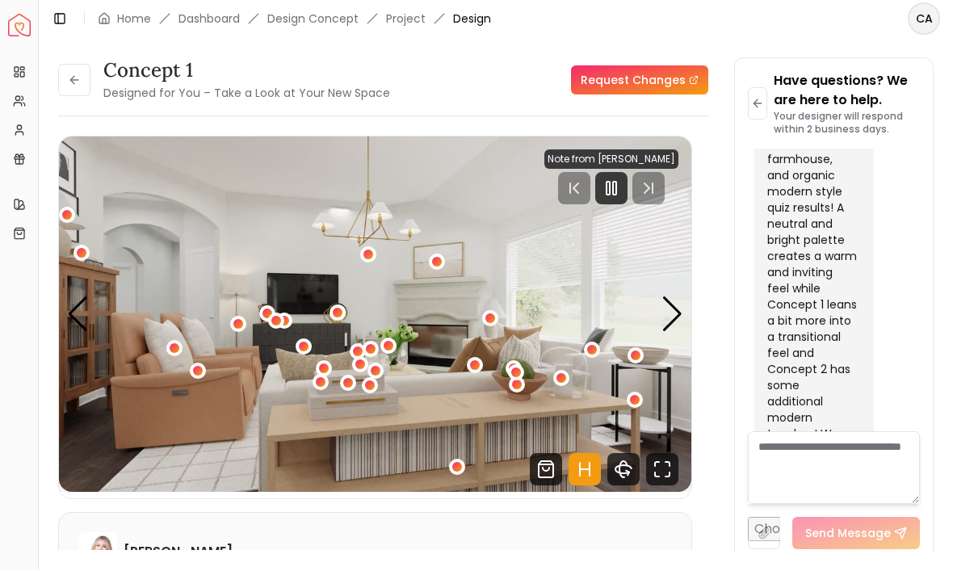
click at [683, 297] on div "Next slide" at bounding box center [673, 315] width 22 height 36
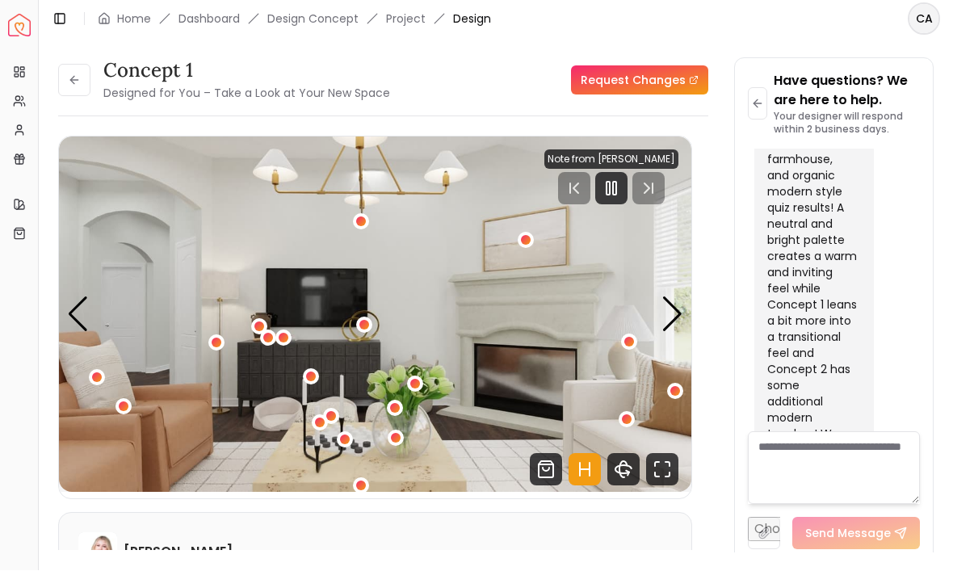
click at [321, 343] on img "6 / 7" at bounding box center [375, 315] width 633 height 356
click at [316, 372] on div "6 / 7" at bounding box center [311, 377] width 10 height 10
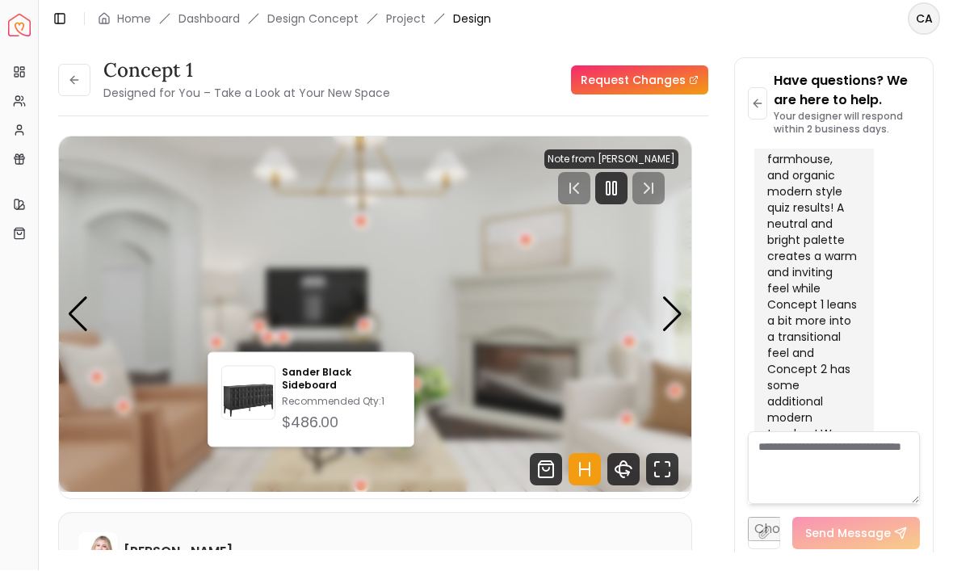
click at [434, 185] on img "6 / 7" at bounding box center [375, 315] width 633 height 356
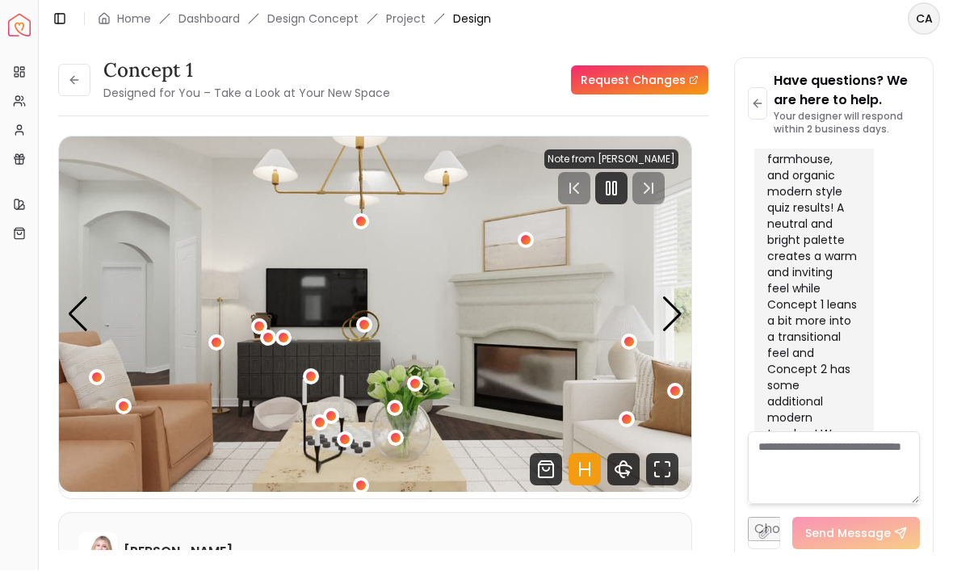
click at [674, 297] on div "Next slide" at bounding box center [673, 315] width 22 height 36
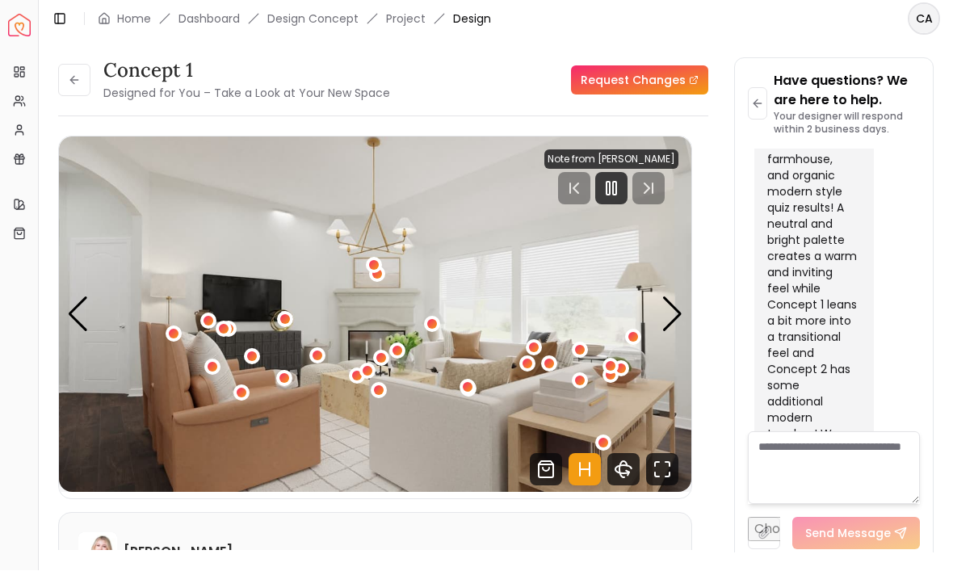
click at [285, 371] on div "7 / 7" at bounding box center [284, 379] width 16 height 16
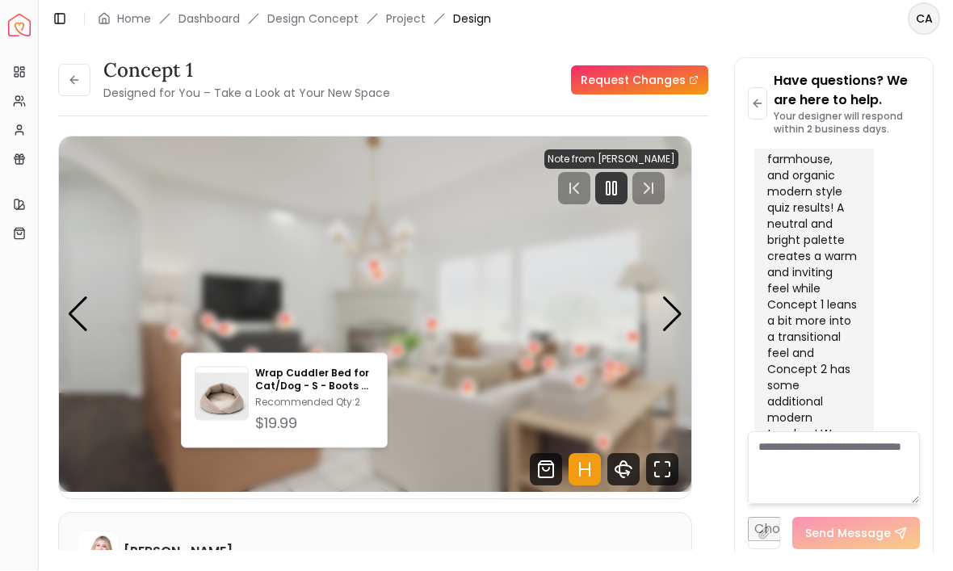
click at [452, 409] on img "7 / 7" at bounding box center [375, 315] width 633 height 356
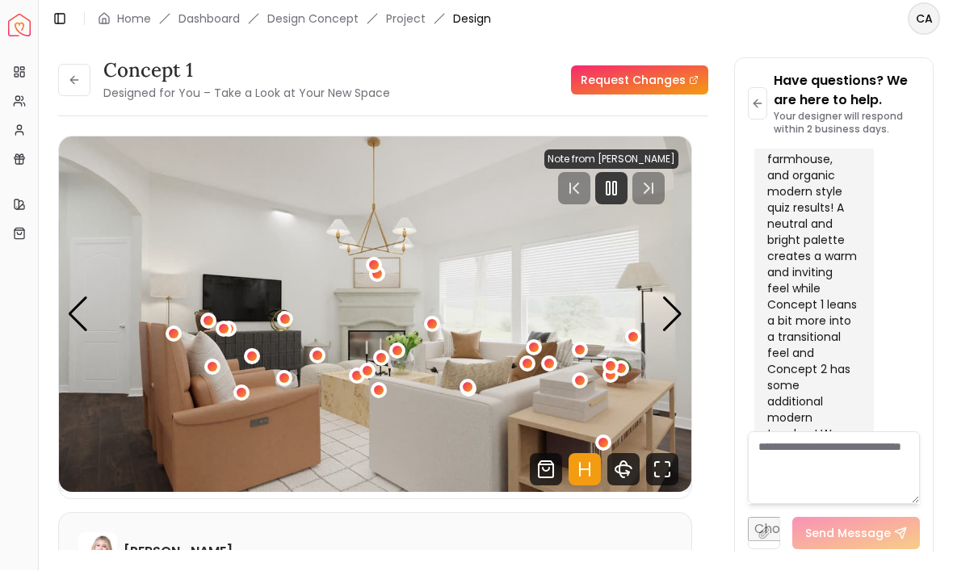
click at [389, 364] on img "7 / 7" at bounding box center [375, 315] width 633 height 356
click at [385, 383] on div "7 / 7" at bounding box center [379, 391] width 16 height 16
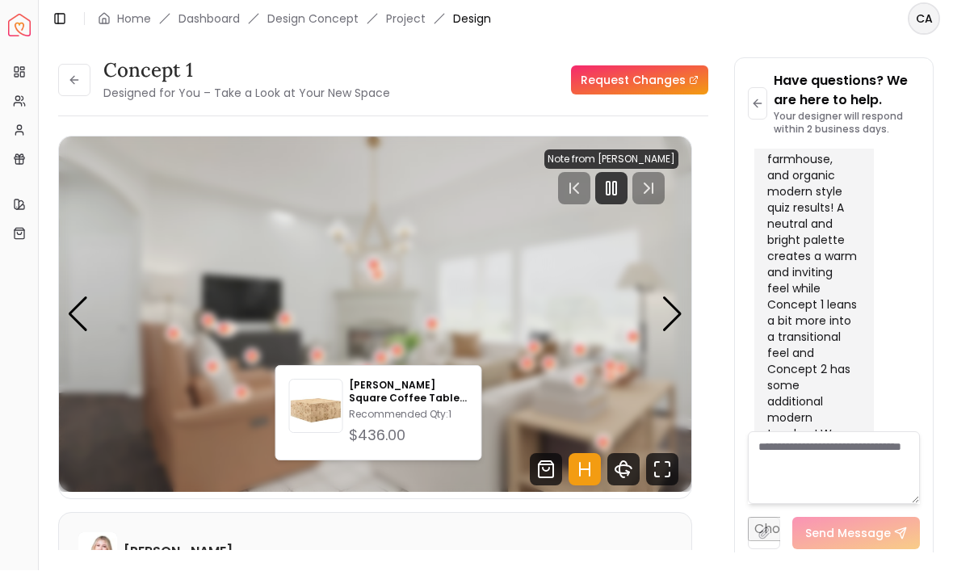
click at [480, 383] on div "[PERSON_NAME] Square Coffee Table Natural [PERSON_NAME] Recommended Qty: 1 $436…" at bounding box center [379, 413] width 207 height 95
click at [519, 375] on img "7 / 7" at bounding box center [375, 315] width 633 height 356
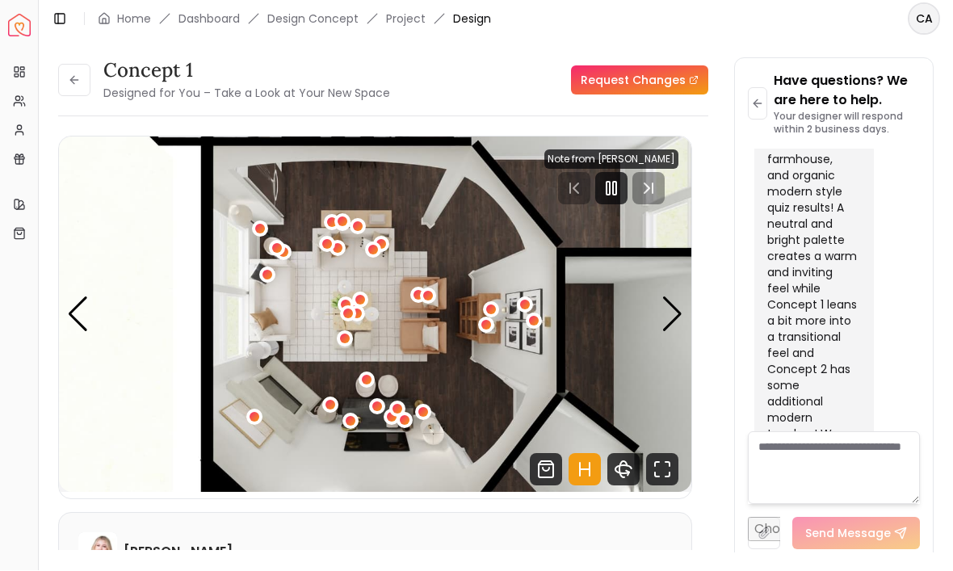
click at [420, 288] on button "1 / 7" at bounding box center [428, 296] width 16 height 16
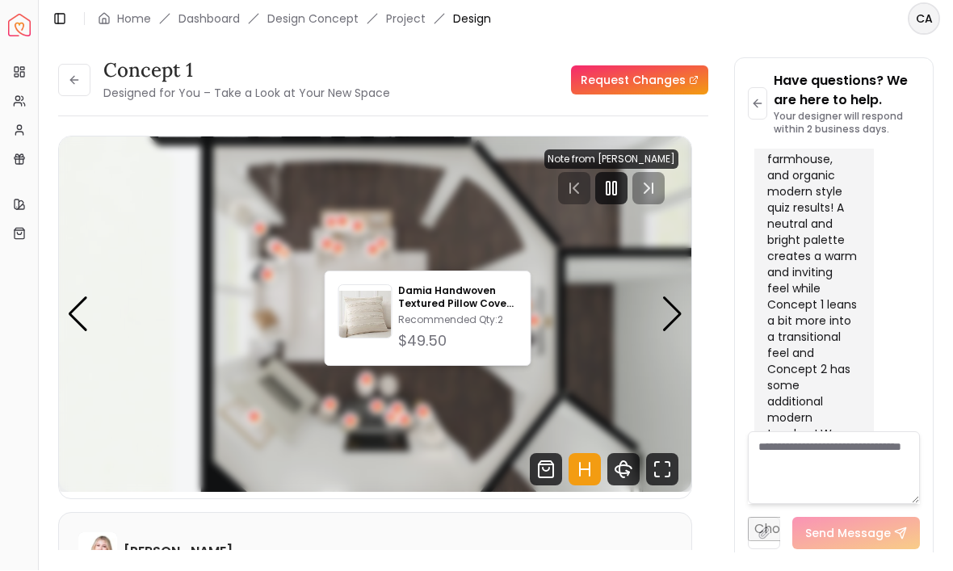
click at [427, 274] on div "Damia Handwoven Textured Pillow Cover no insert-22"x22" Recommended Qty: 2 $49.…" at bounding box center [428, 318] width 207 height 95
click at [435, 287] on div "1 / 7" at bounding box center [428, 297] width 20 height 20
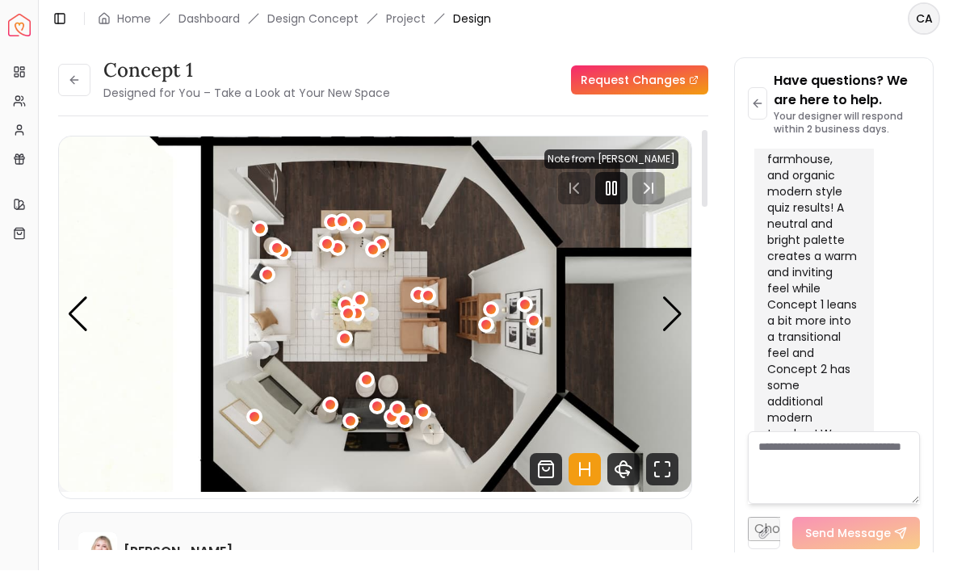
scroll to position [0, 0]
click at [411, 288] on div "1 / 7" at bounding box center [418, 296] width 16 height 16
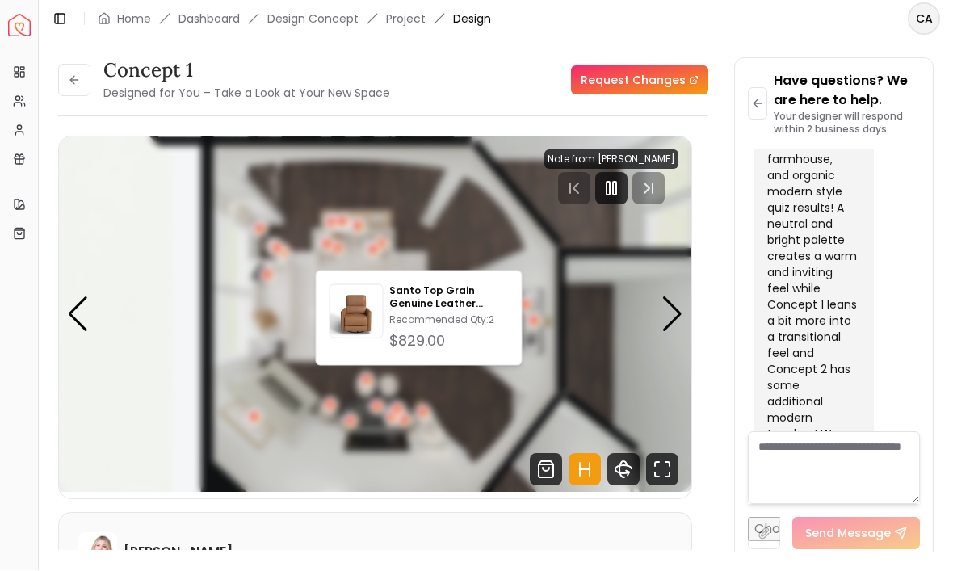
click at [468, 314] on p "Recommended Qty: 2" at bounding box center [448, 320] width 119 height 13
click at [116, 241] on img "1 / 7" at bounding box center [375, 315] width 633 height 356
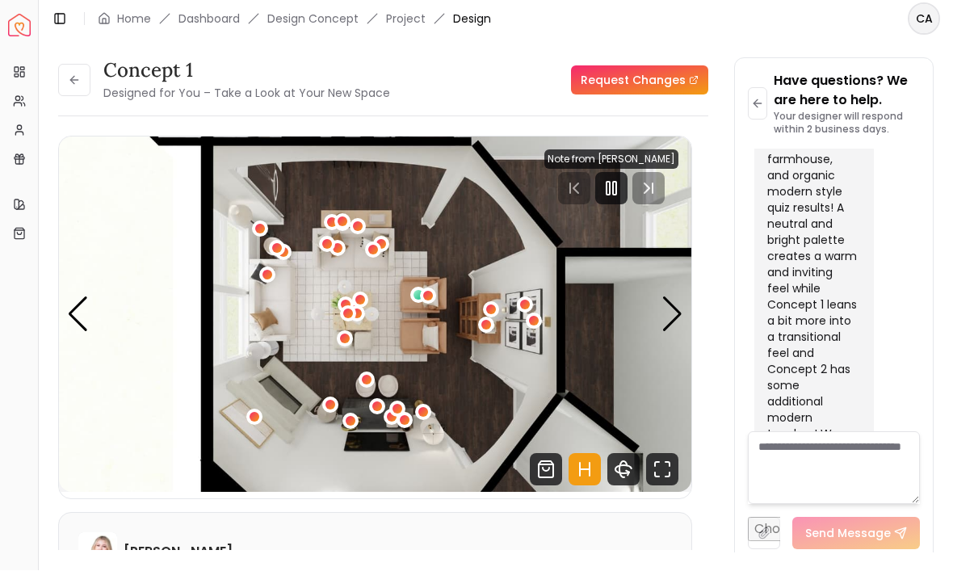
click at [669, 297] on div "Next slide" at bounding box center [673, 315] width 22 height 36
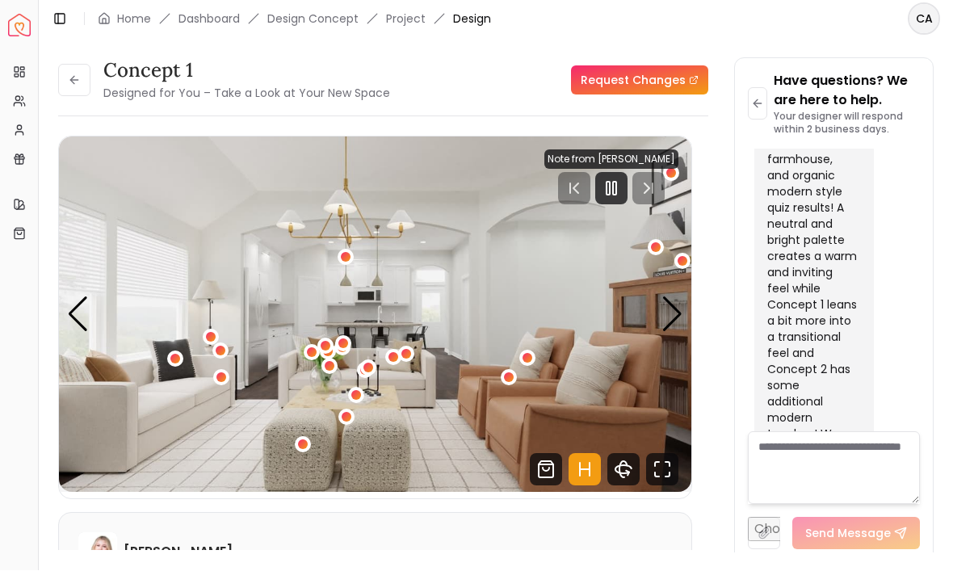
click at [221, 373] on div "2 / 7" at bounding box center [222, 378] width 10 height 10
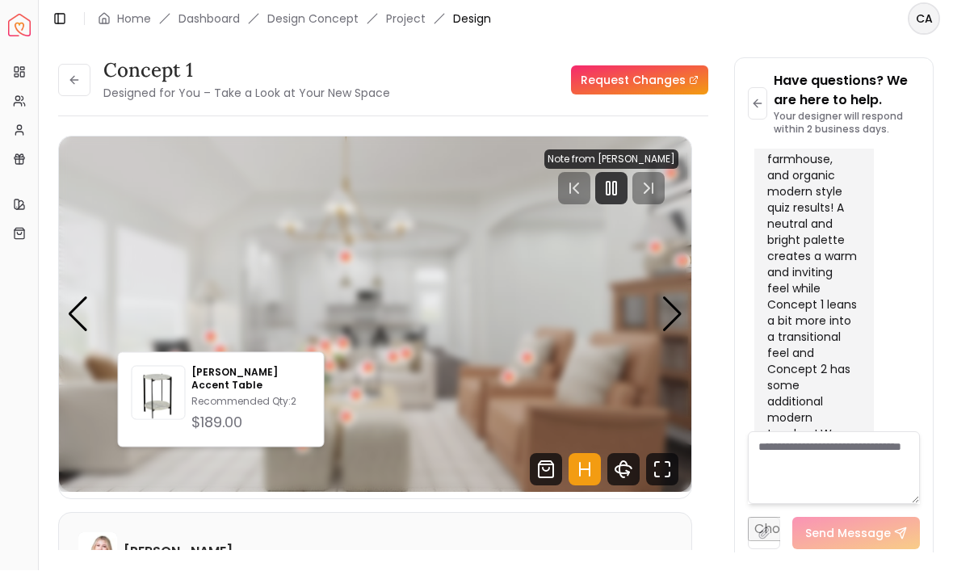
click at [154, 388] on img at bounding box center [159, 397] width 53 height 53
click at [72, 297] on div "Previous slide" at bounding box center [78, 315] width 22 height 36
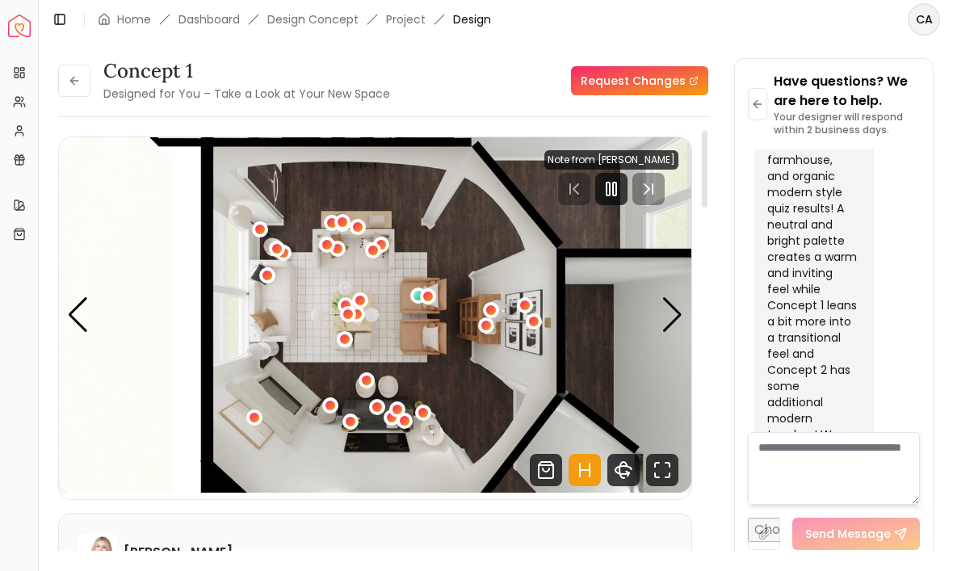
click at [672, 306] on div "Next slide" at bounding box center [673, 315] width 22 height 36
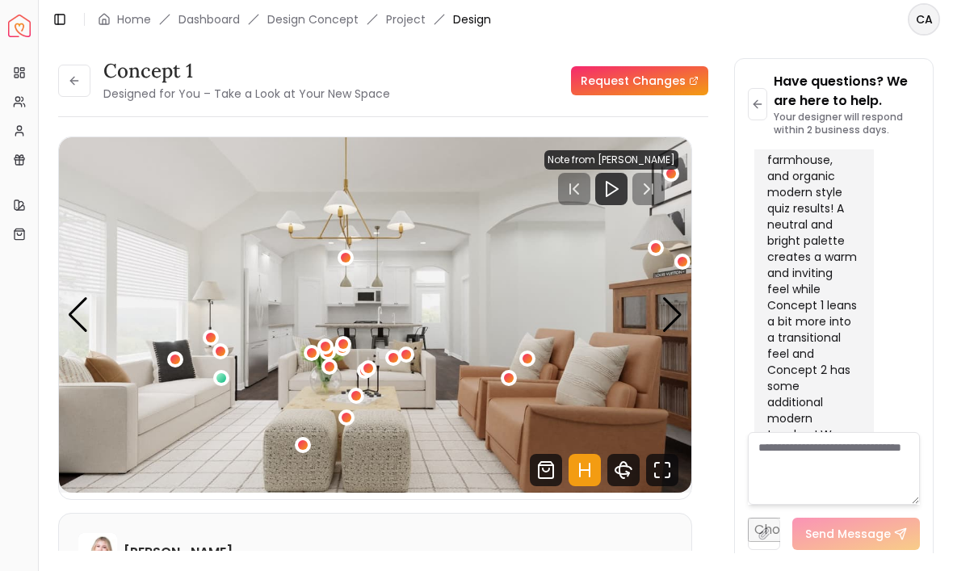
click at [675, 314] on div "Next slide" at bounding box center [673, 315] width 22 height 36
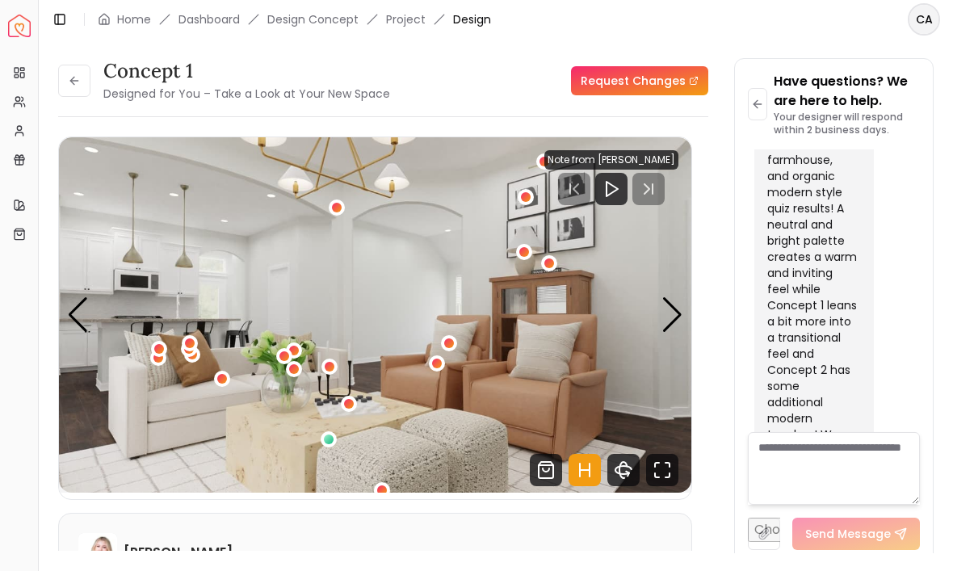
click at [229, 376] on div "3 / 7" at bounding box center [222, 379] width 16 height 16
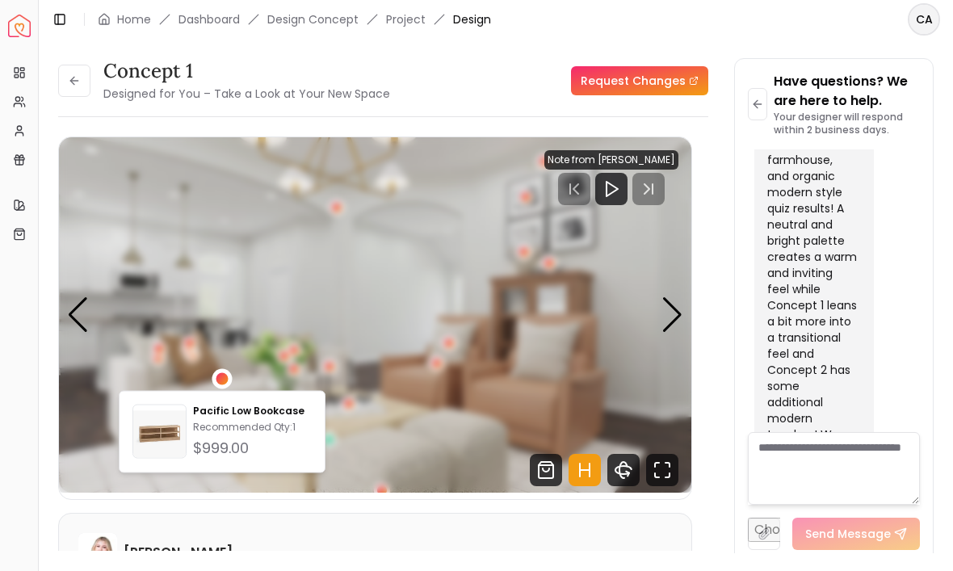
click at [229, 377] on div "3 / 7" at bounding box center [222, 379] width 20 height 20
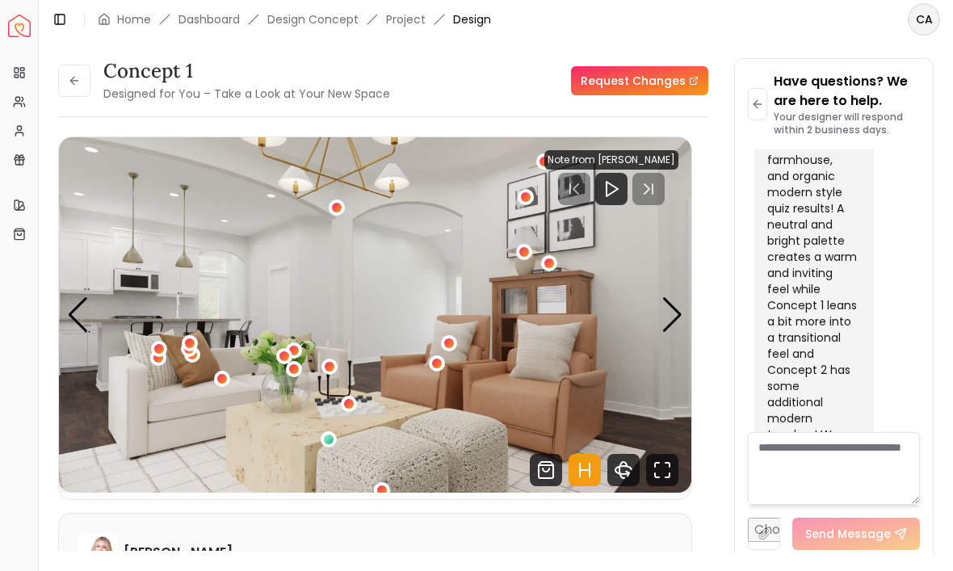
click at [675, 316] on div "Next slide" at bounding box center [673, 315] width 22 height 36
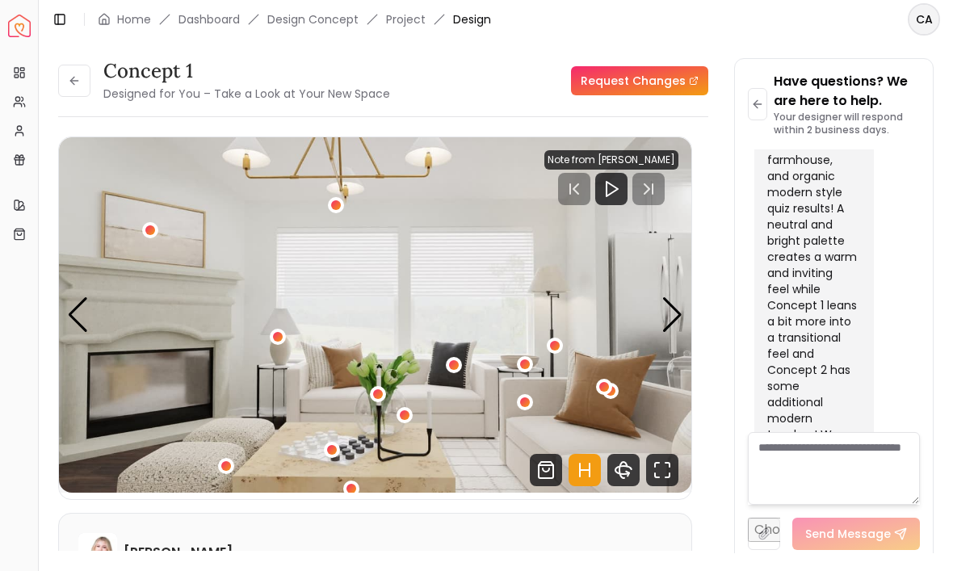
click at [527, 407] on div "4 / 7" at bounding box center [525, 403] width 10 height 10
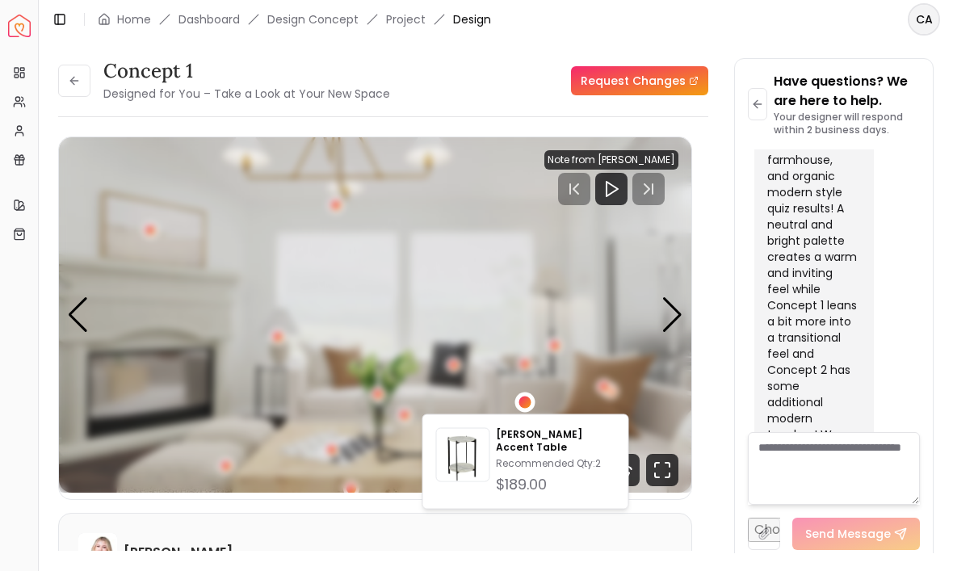
click at [543, 392] on img "4 / 7" at bounding box center [375, 315] width 633 height 356
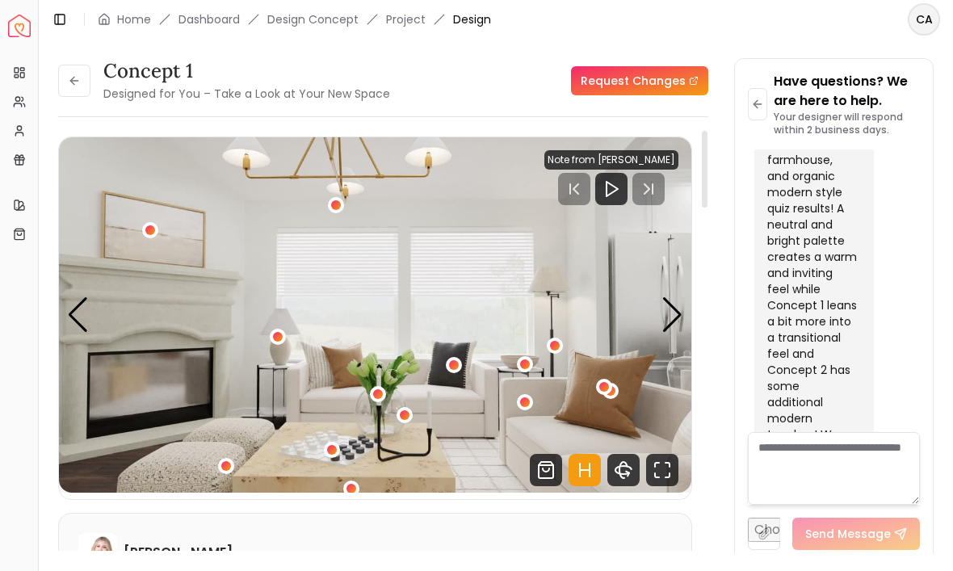
click at [528, 400] on div "4 / 7" at bounding box center [525, 403] width 10 height 10
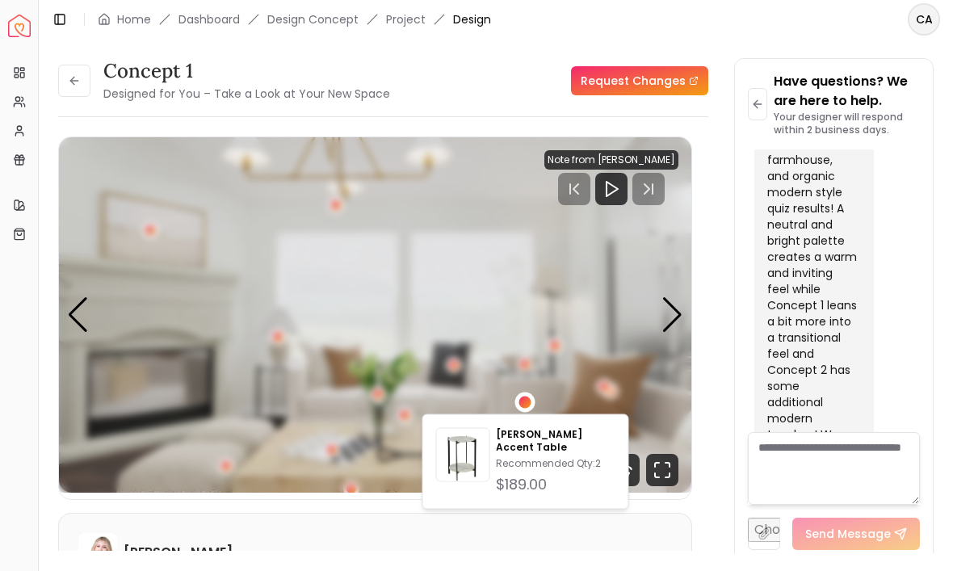
click at [639, 449] on img "4 / 7" at bounding box center [375, 315] width 633 height 356
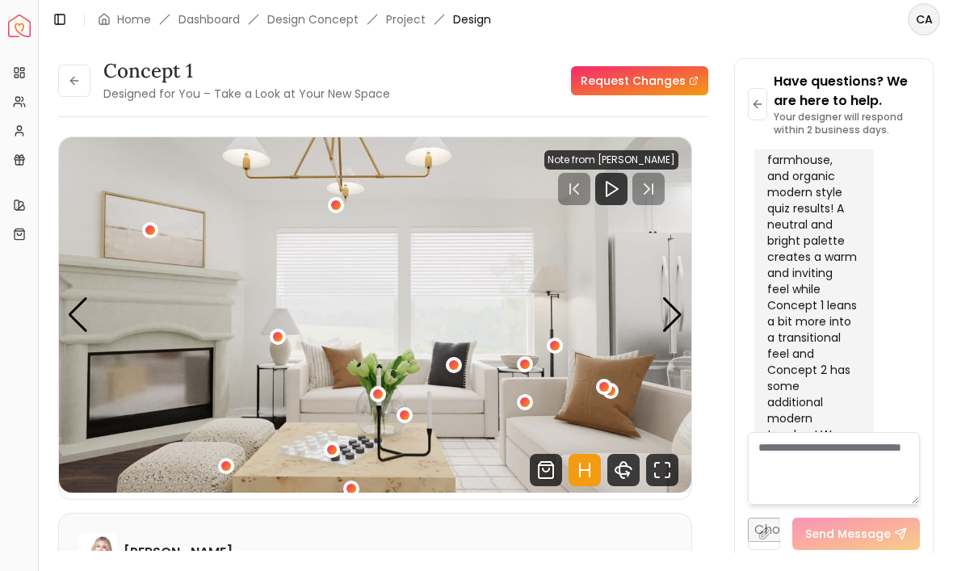
click at [675, 310] on div "Next slide" at bounding box center [673, 315] width 22 height 36
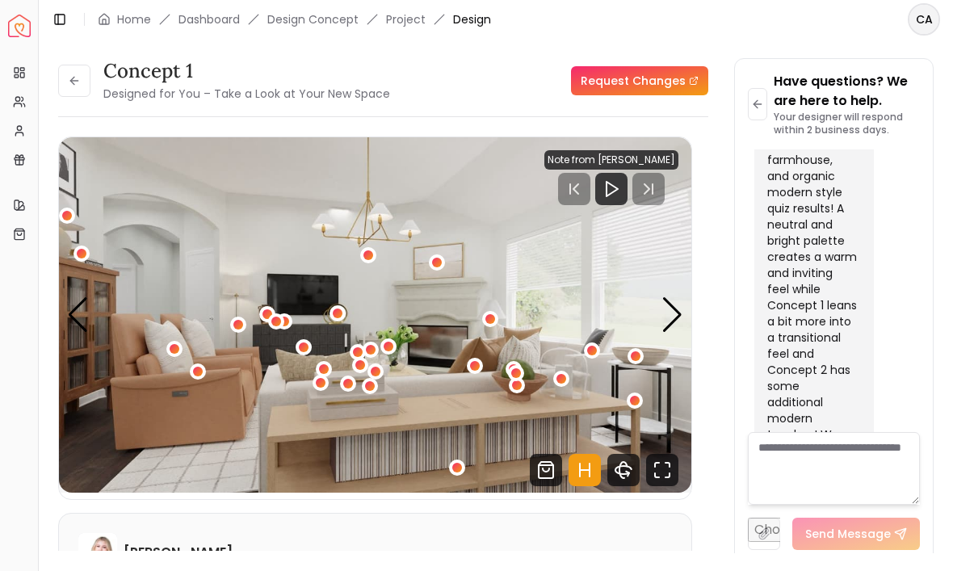
click at [669, 322] on div "Next slide" at bounding box center [673, 315] width 22 height 36
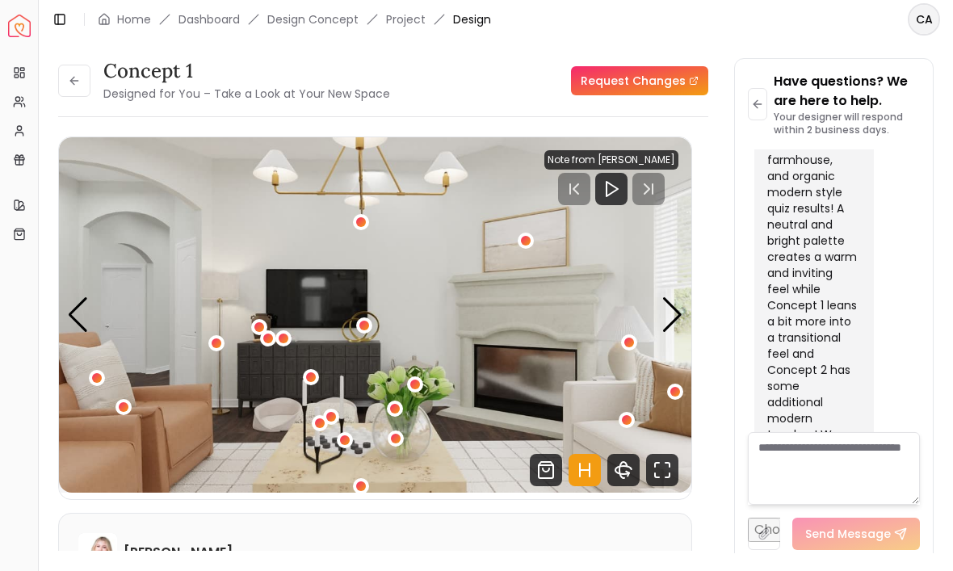
click at [629, 423] on div "6 / 7" at bounding box center [627, 420] width 10 height 10
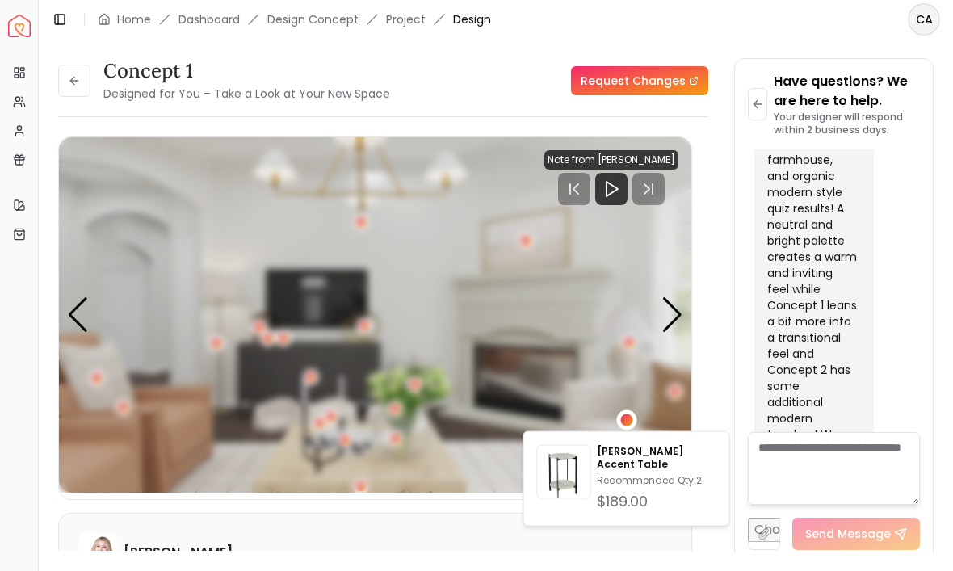
click at [675, 313] on div "Next slide" at bounding box center [673, 315] width 22 height 36
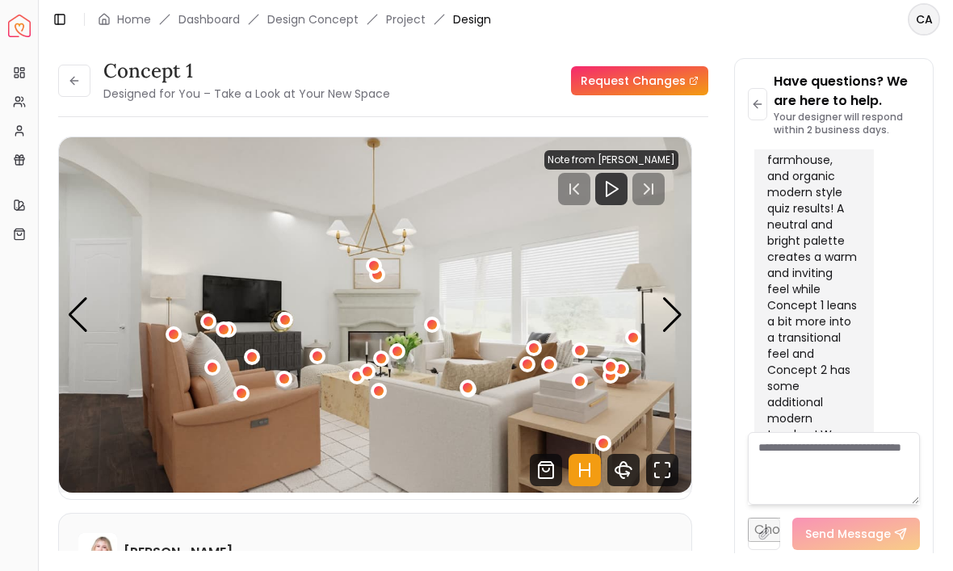
click at [380, 394] on div "7 / 7" at bounding box center [379, 391] width 10 height 10
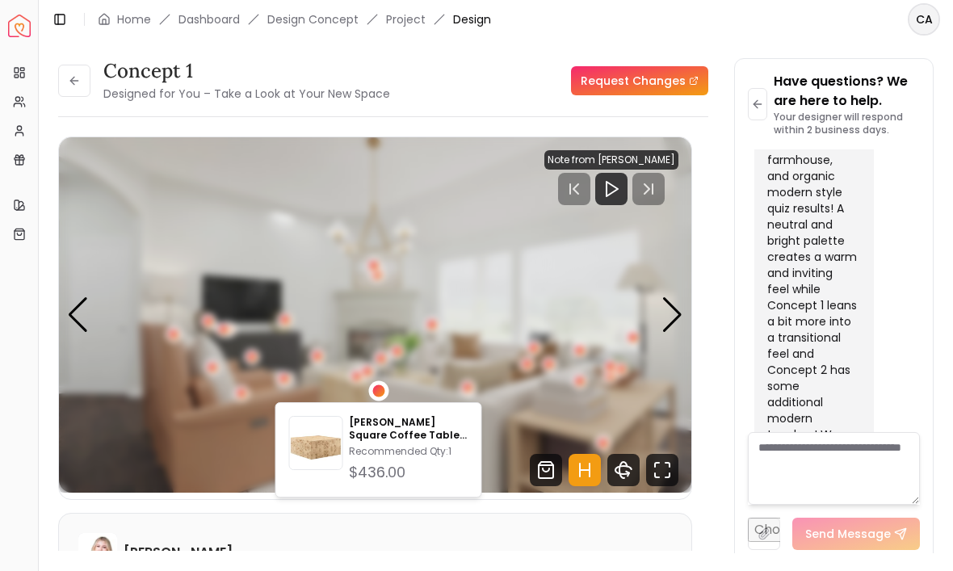
click at [501, 313] on img "7 / 7" at bounding box center [375, 315] width 633 height 356
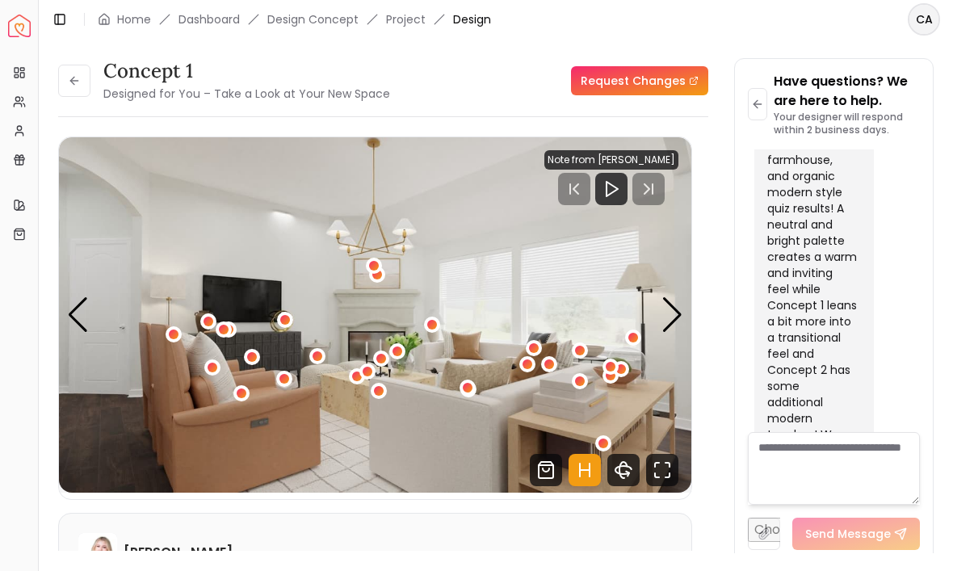
click at [465, 395] on div "7 / 7" at bounding box center [468, 388] width 16 height 16
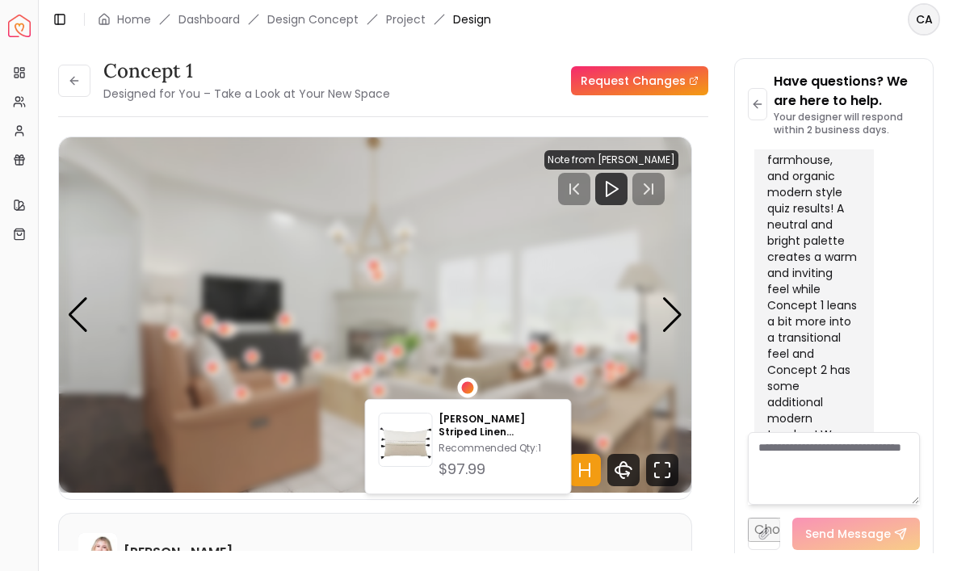
click at [563, 297] on img "7 / 7" at bounding box center [375, 315] width 633 height 356
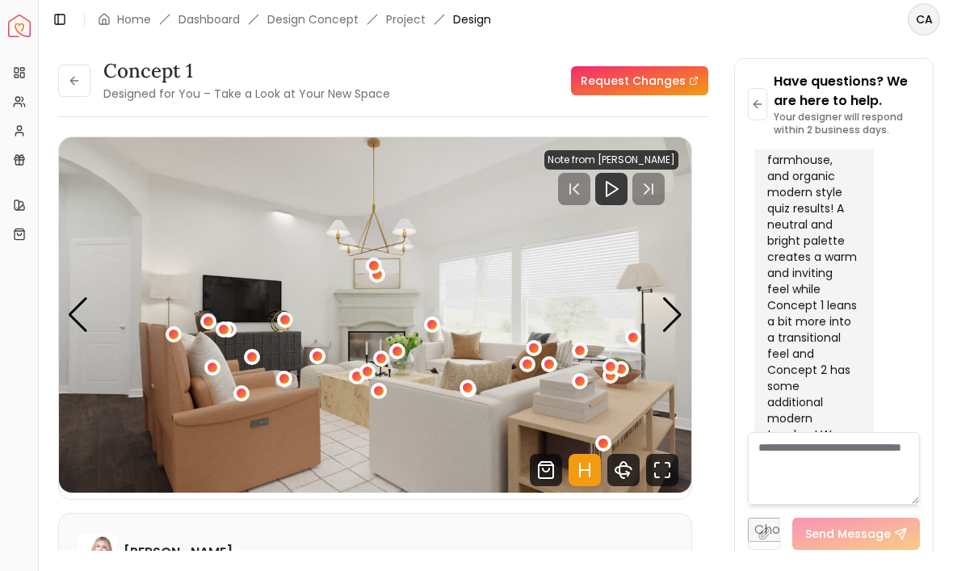
click at [671, 315] on div "Next slide" at bounding box center [673, 315] width 22 height 36
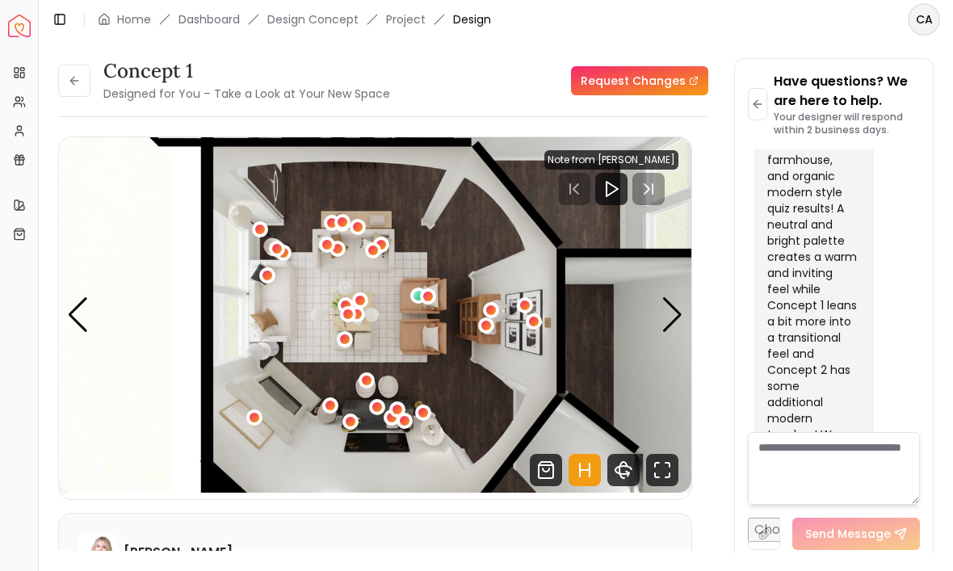
click at [670, 305] on div "Next slide" at bounding box center [673, 315] width 22 height 36
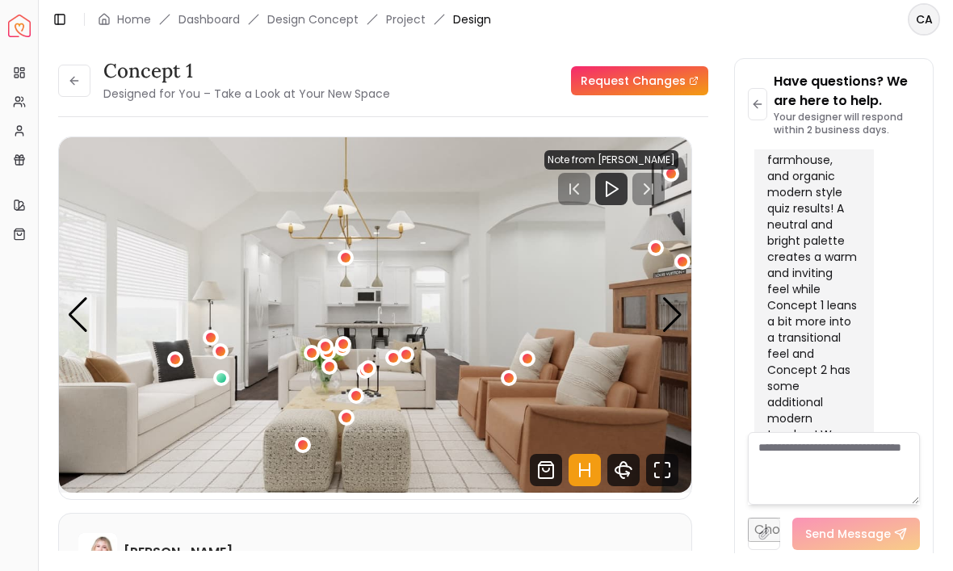
click at [679, 307] on div "Next slide" at bounding box center [673, 315] width 22 height 36
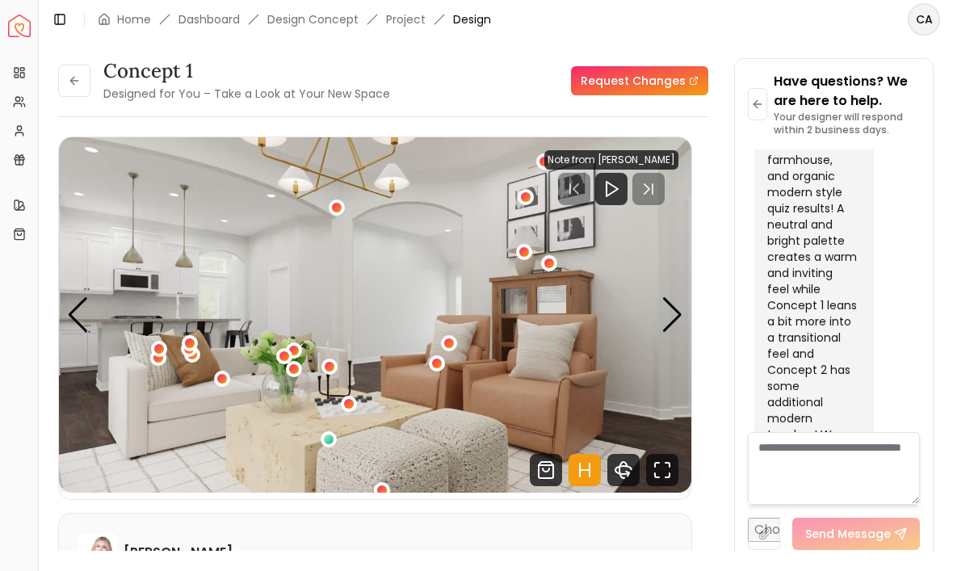
click at [678, 312] on div "Next slide" at bounding box center [673, 315] width 22 height 36
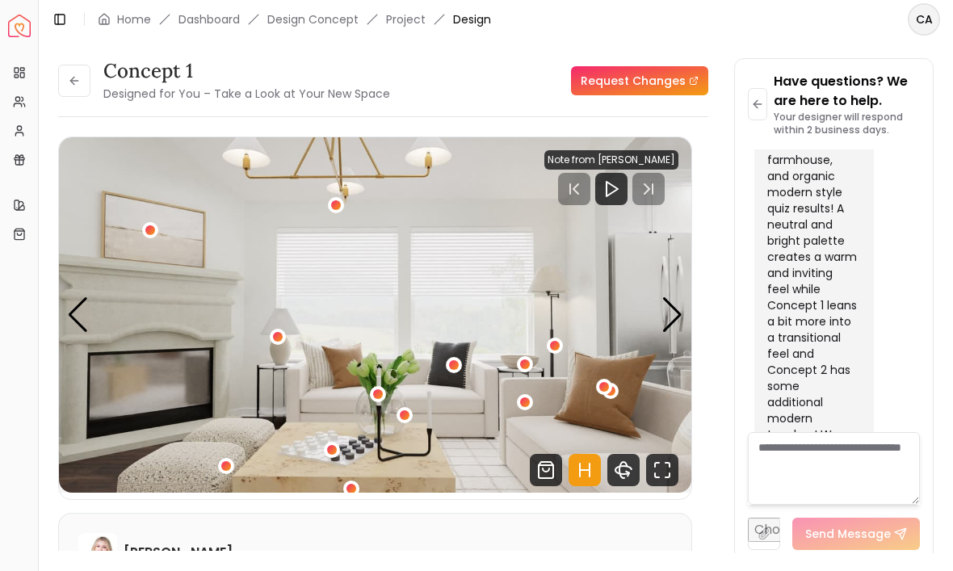
click at [527, 406] on div "4 / 7" at bounding box center [525, 403] width 10 height 10
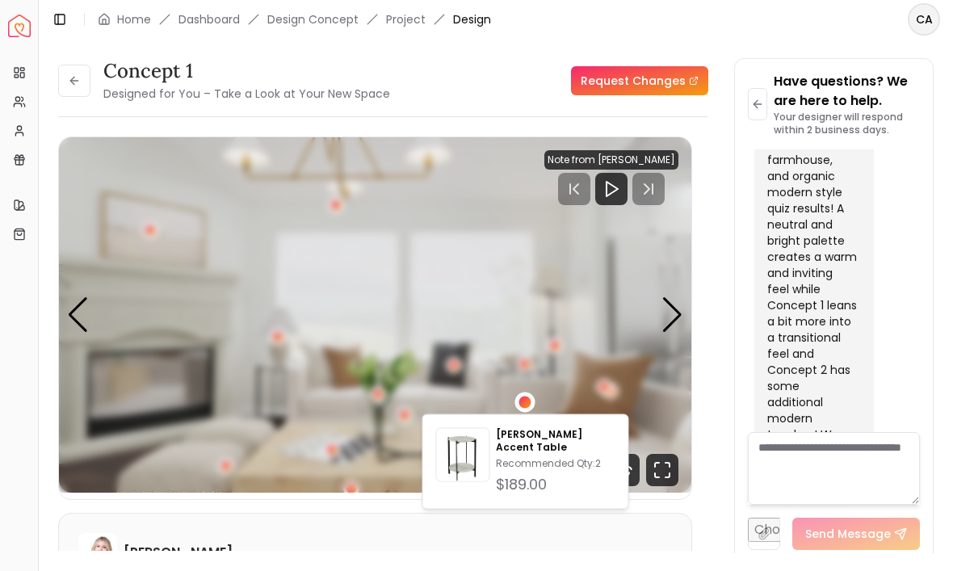
click at [549, 436] on p "[PERSON_NAME] Accent Table" at bounding box center [555, 441] width 119 height 26
click at [170, 238] on img "4 / 7" at bounding box center [375, 315] width 633 height 356
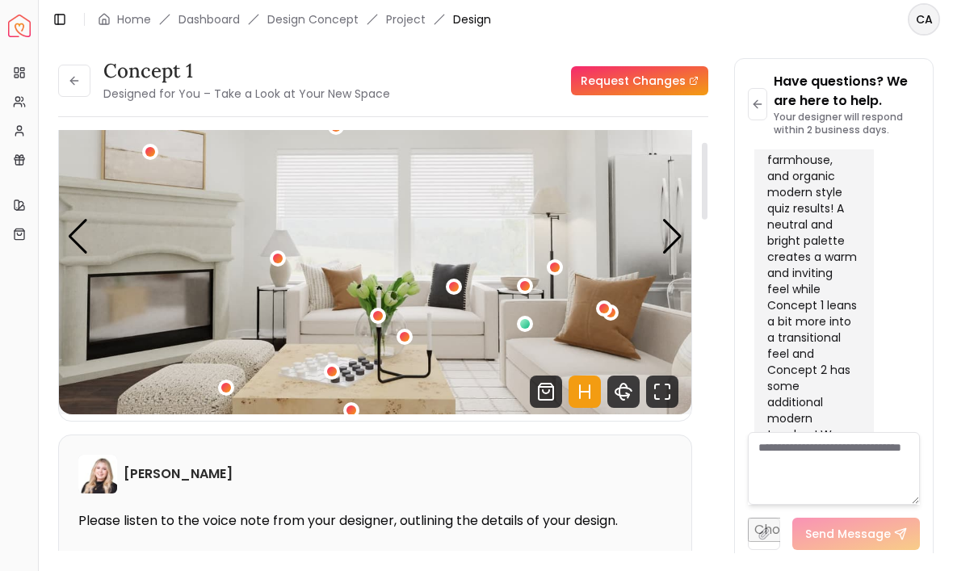
scroll to position [77, 0]
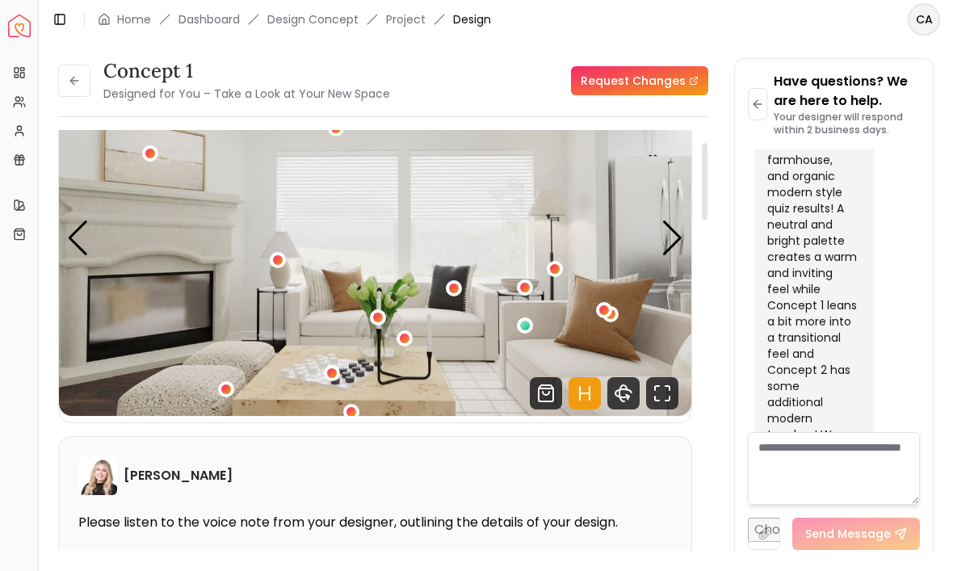
click at [676, 243] on div "Next slide" at bounding box center [673, 239] width 22 height 36
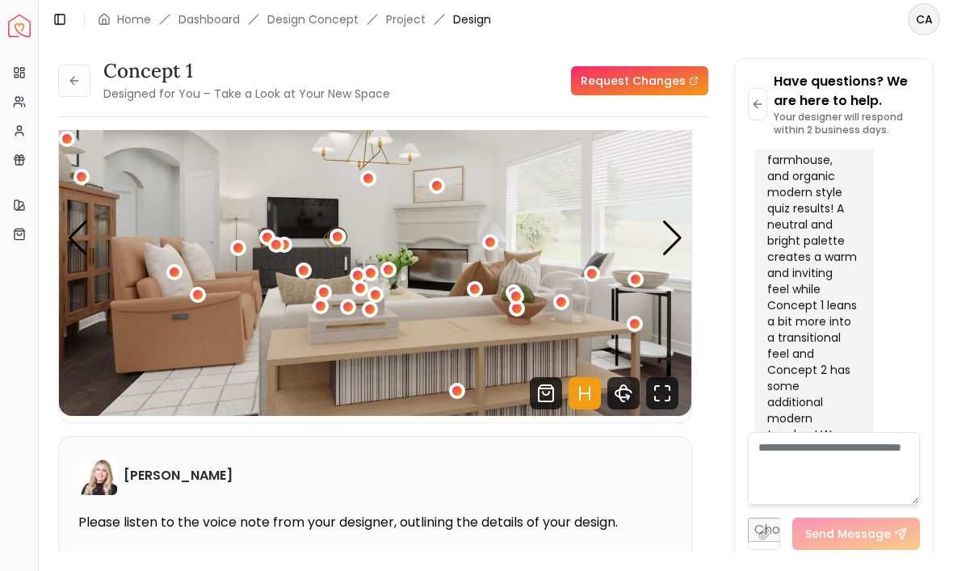
click at [716, 246] on div "concept 1 Designed for You – Take a Look at Your New Space Request Changes conc…" at bounding box center [496, 296] width 876 height 476
click at [669, 238] on div "Next slide" at bounding box center [673, 239] width 22 height 36
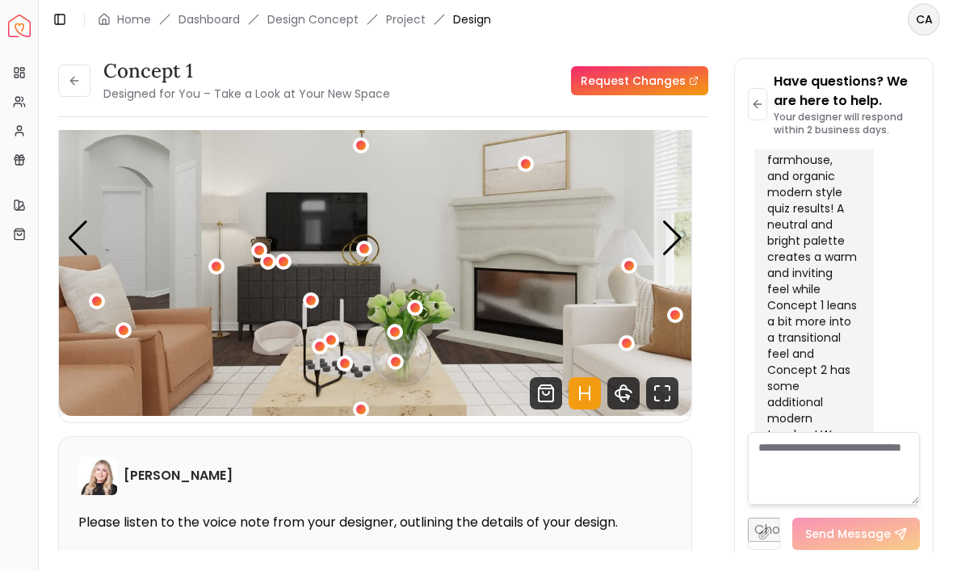
click at [673, 238] on div "Next slide" at bounding box center [673, 239] width 22 height 36
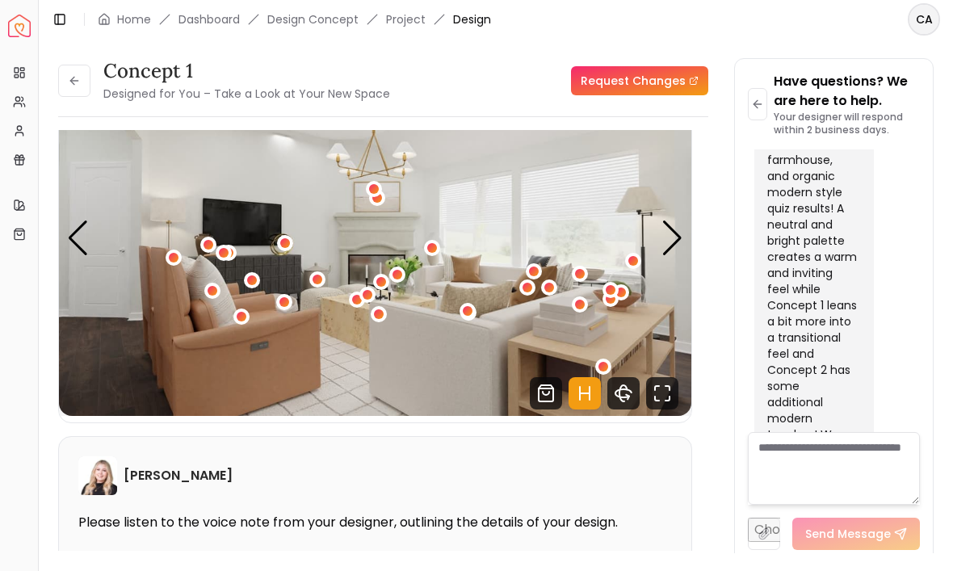
click at [682, 238] on div "Next slide" at bounding box center [673, 239] width 22 height 36
